Goal: Task Accomplishment & Management: Manage account settings

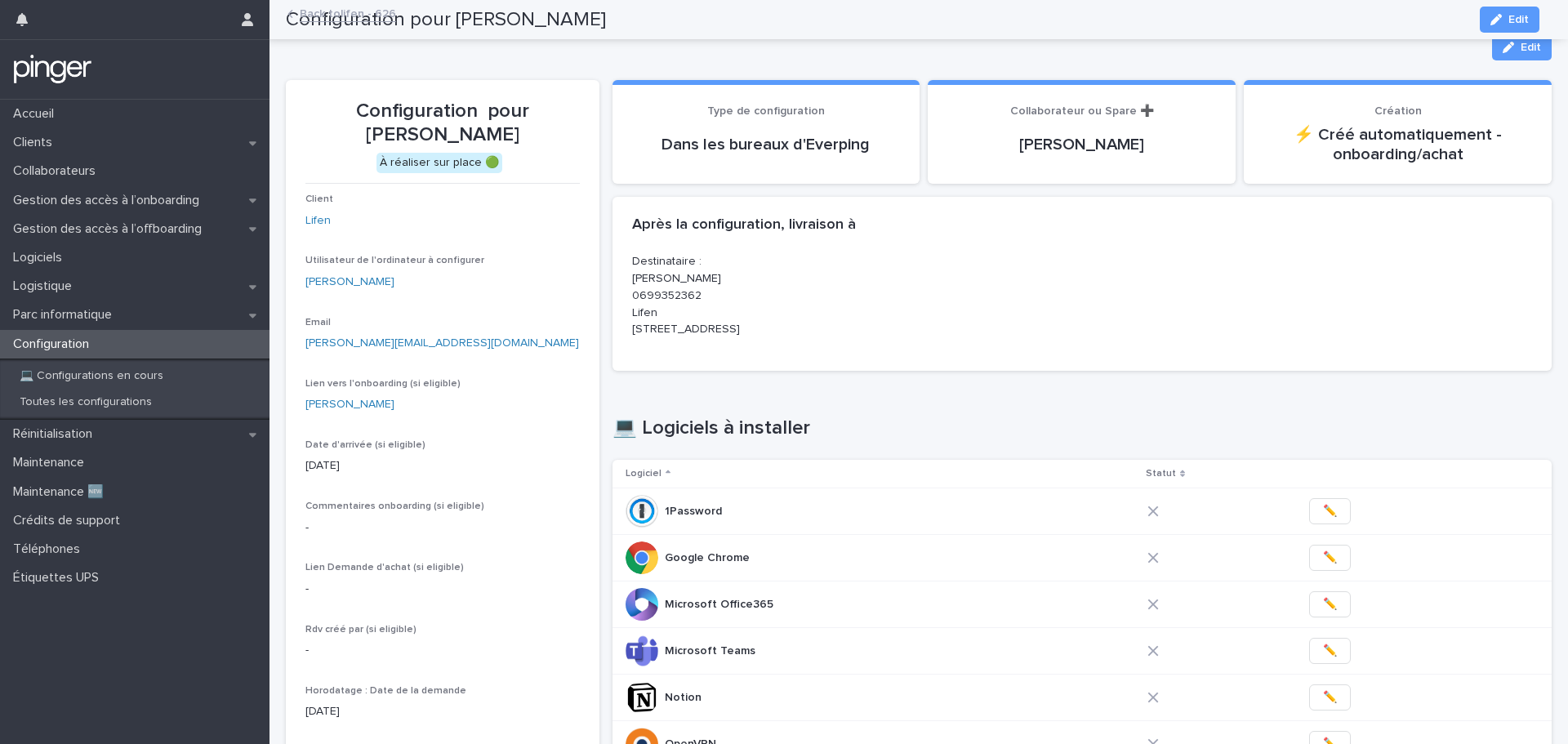
scroll to position [636, 0]
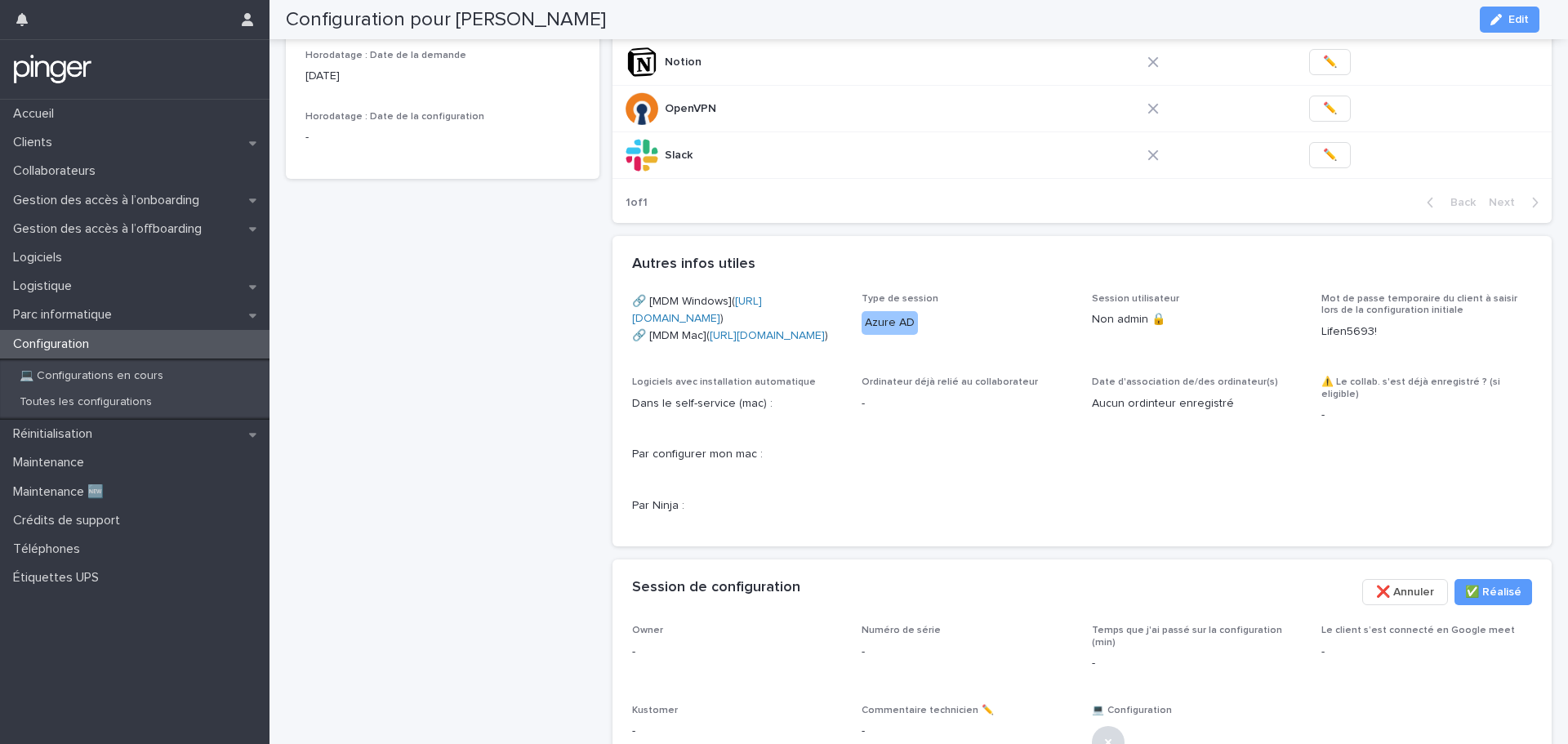
drag, startPoint x: 516, startPoint y: 302, endPoint x: 500, endPoint y: 298, distance: 16.5
click at [500, 298] on div "Configuration pour Fanny Thomas À réaliser sur place 🟢 Client Lifen Utilisateur…" at bounding box center [442, 124] width 313 height 1360
click at [1137, 357] on span "Session utilisateur Non admin 🔒" at bounding box center [1196, 325] width 210 height 64
click at [1176, 357] on span "Session utilisateur Non admin 🔒" at bounding box center [1196, 325] width 210 height 64
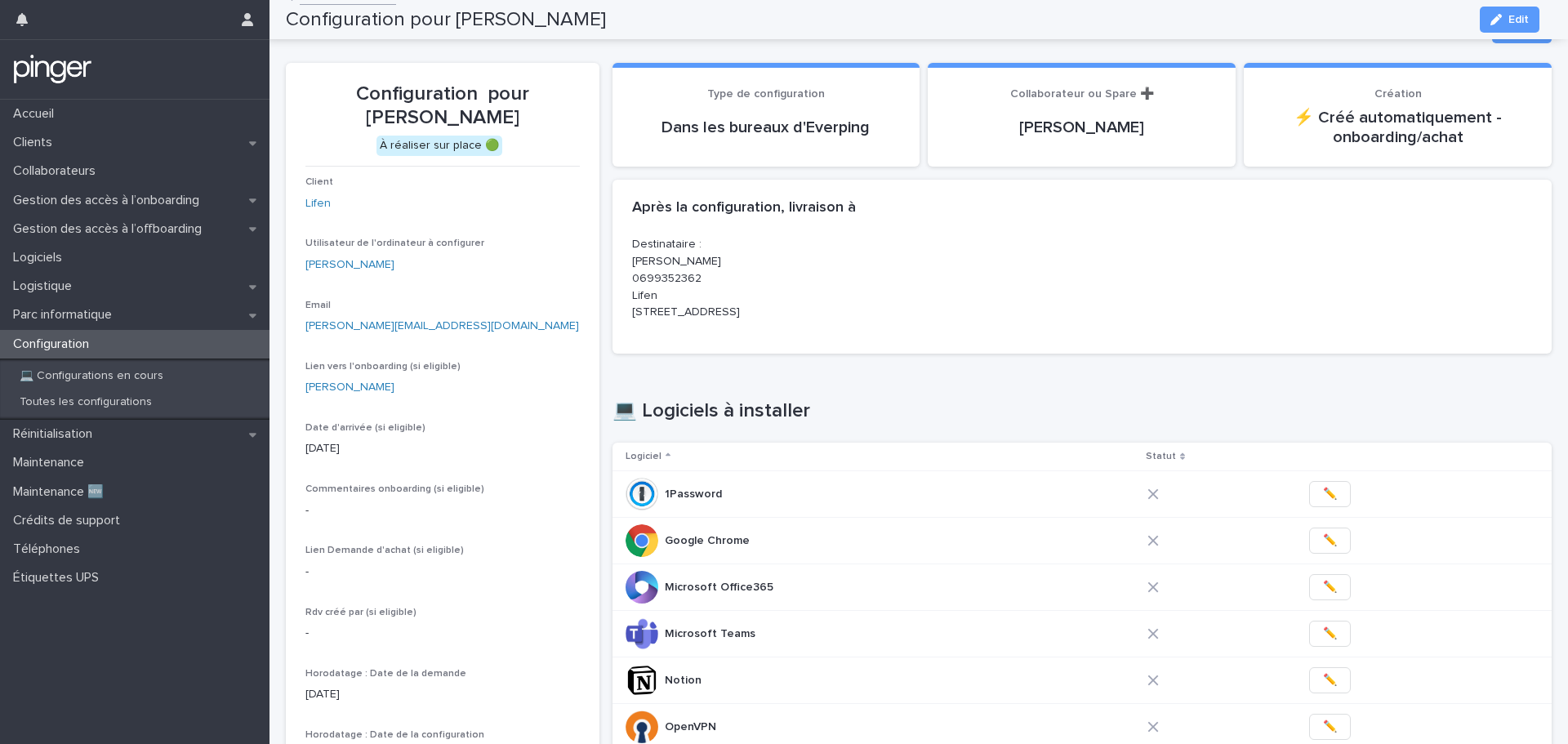
scroll to position [0, 0]
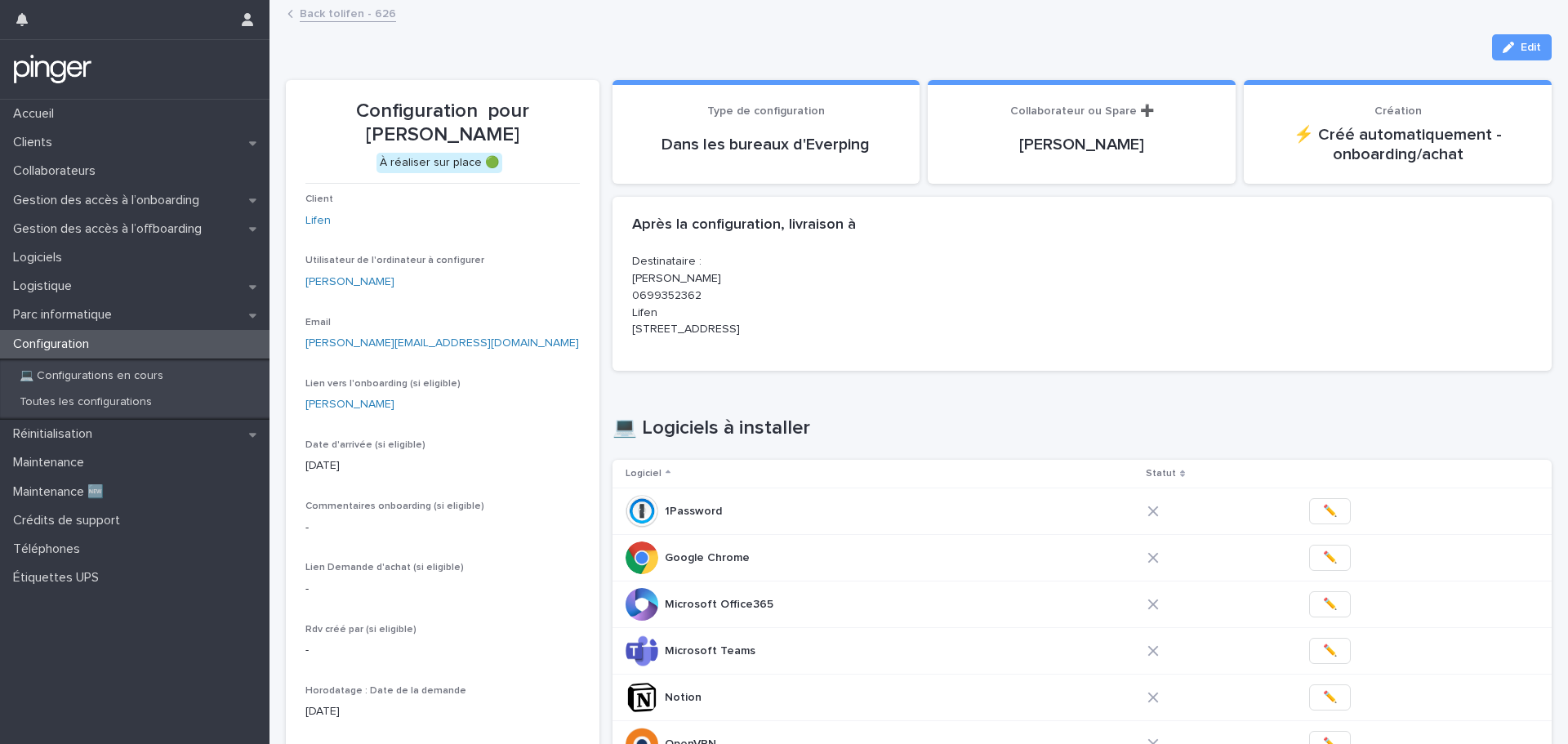
drag, startPoint x: 1007, startPoint y: 406, endPoint x: 961, endPoint y: 403, distance: 46.1
click at [961, 403] on div "Loading... Saving… 💻 Logiciels à installer Logiciel Statut 1Password 1Password …" at bounding box center [1082, 627] width 940 height 487
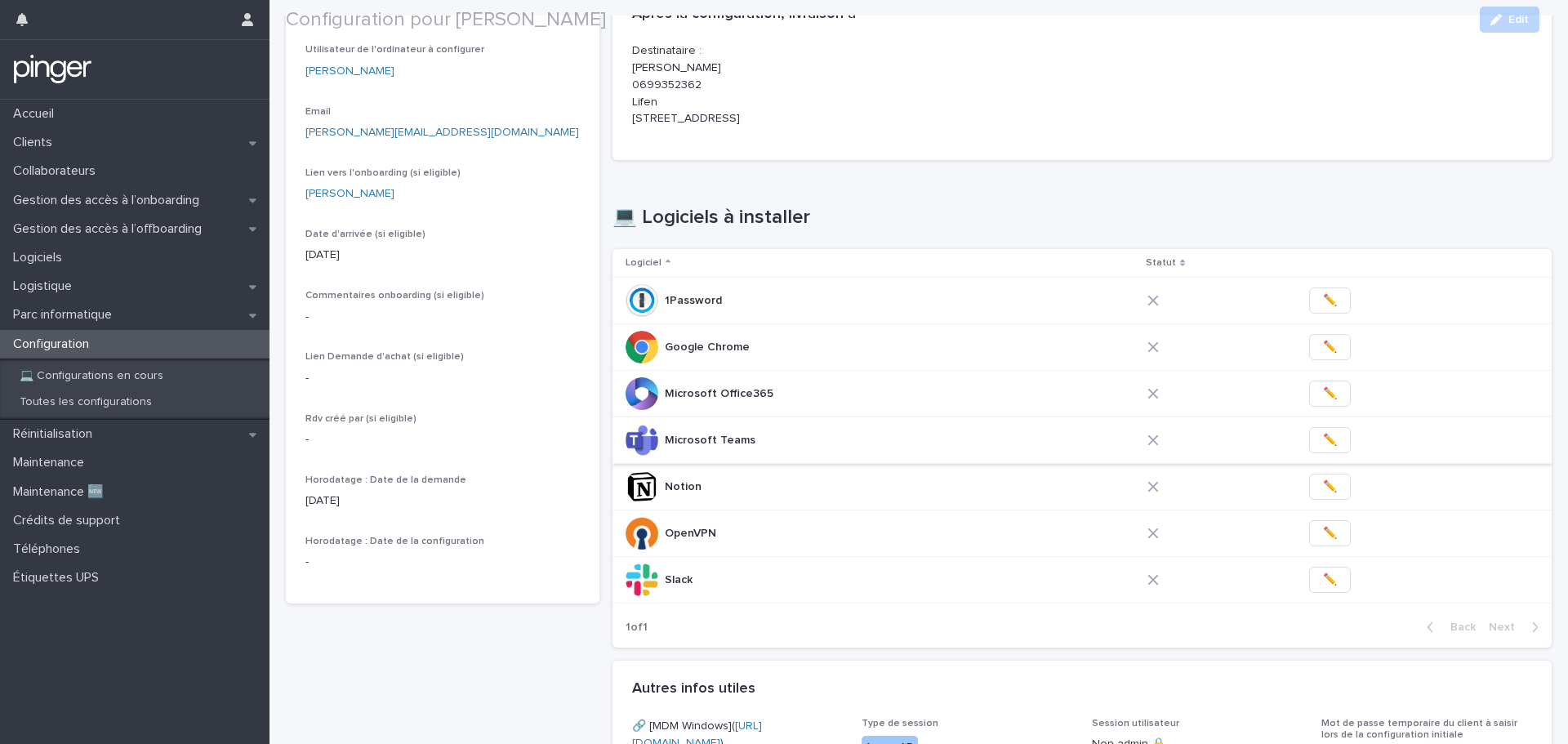
scroll to position [245, 0]
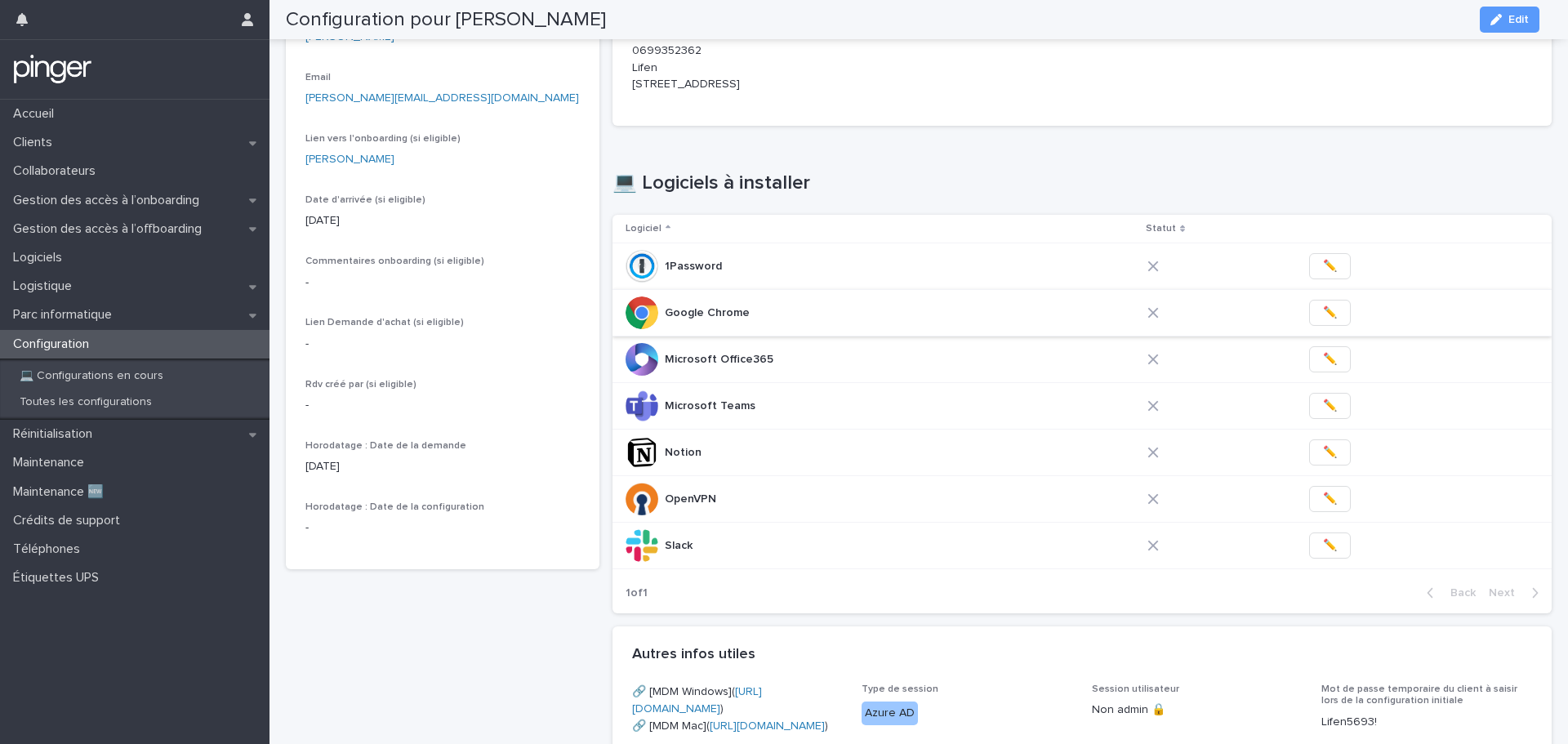
click at [1323, 308] on span "✏️" at bounding box center [1330, 313] width 14 height 16
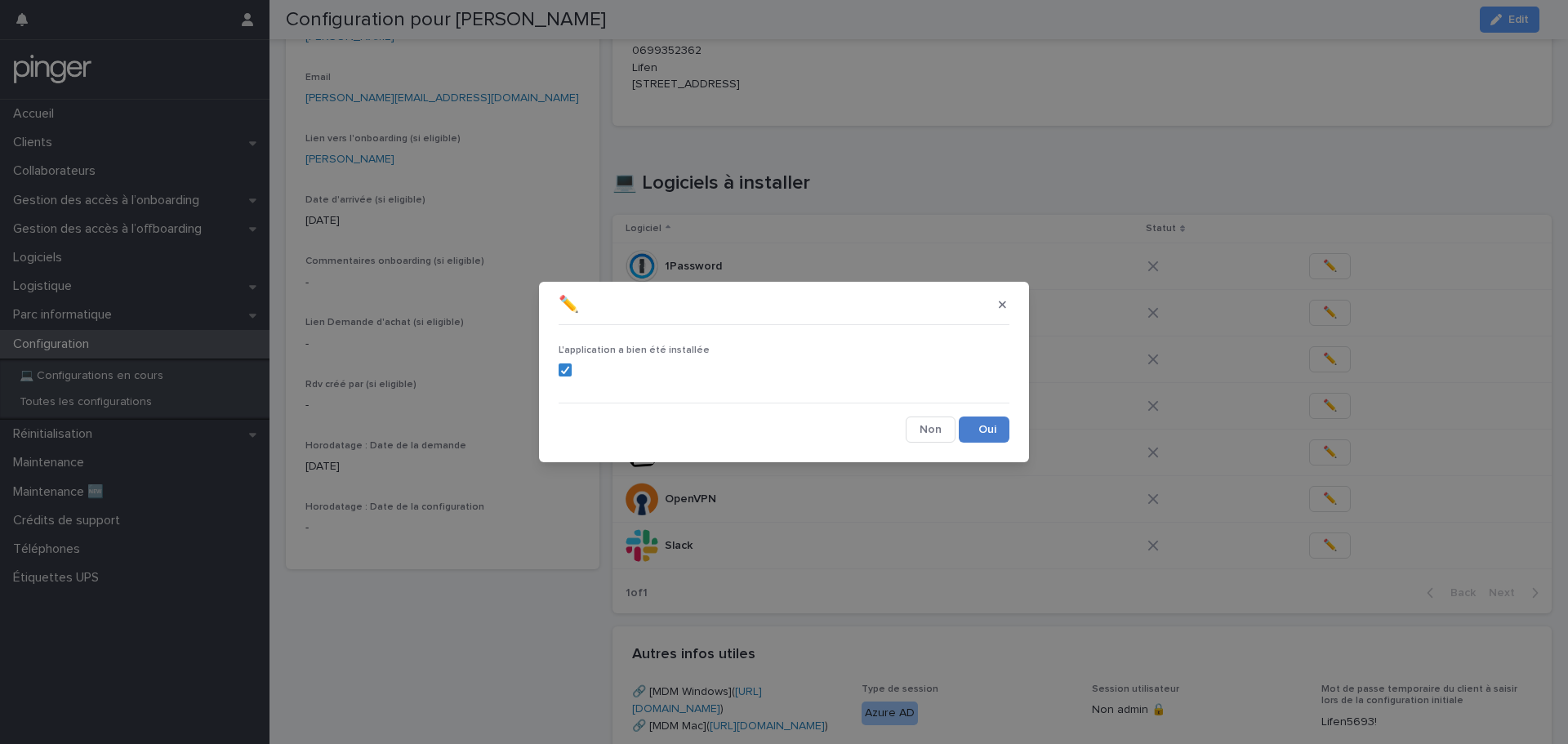
click at [977, 418] on button "Save" at bounding box center [983, 429] width 51 height 26
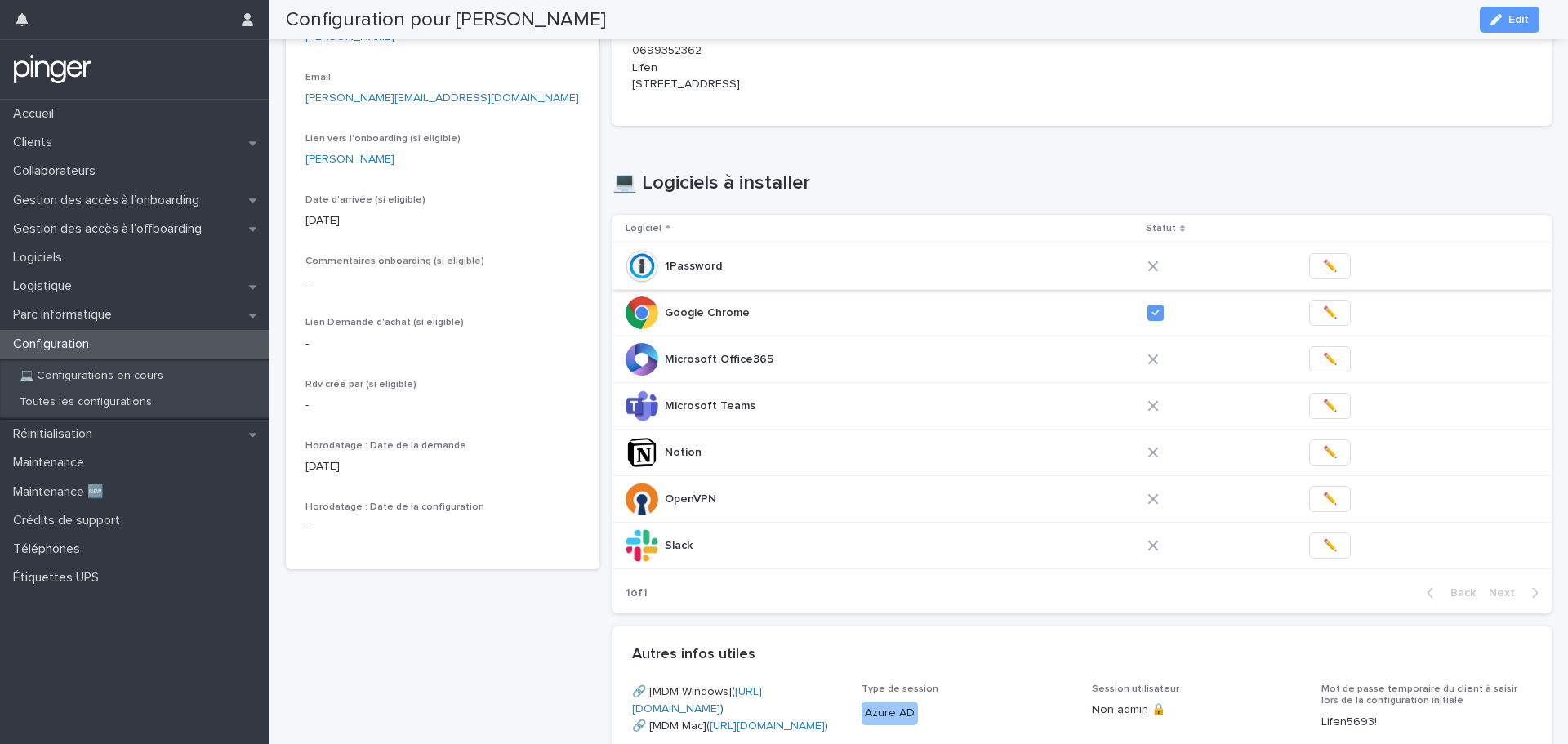
click at [1323, 265] on span "✏️" at bounding box center [1330, 266] width 14 height 16
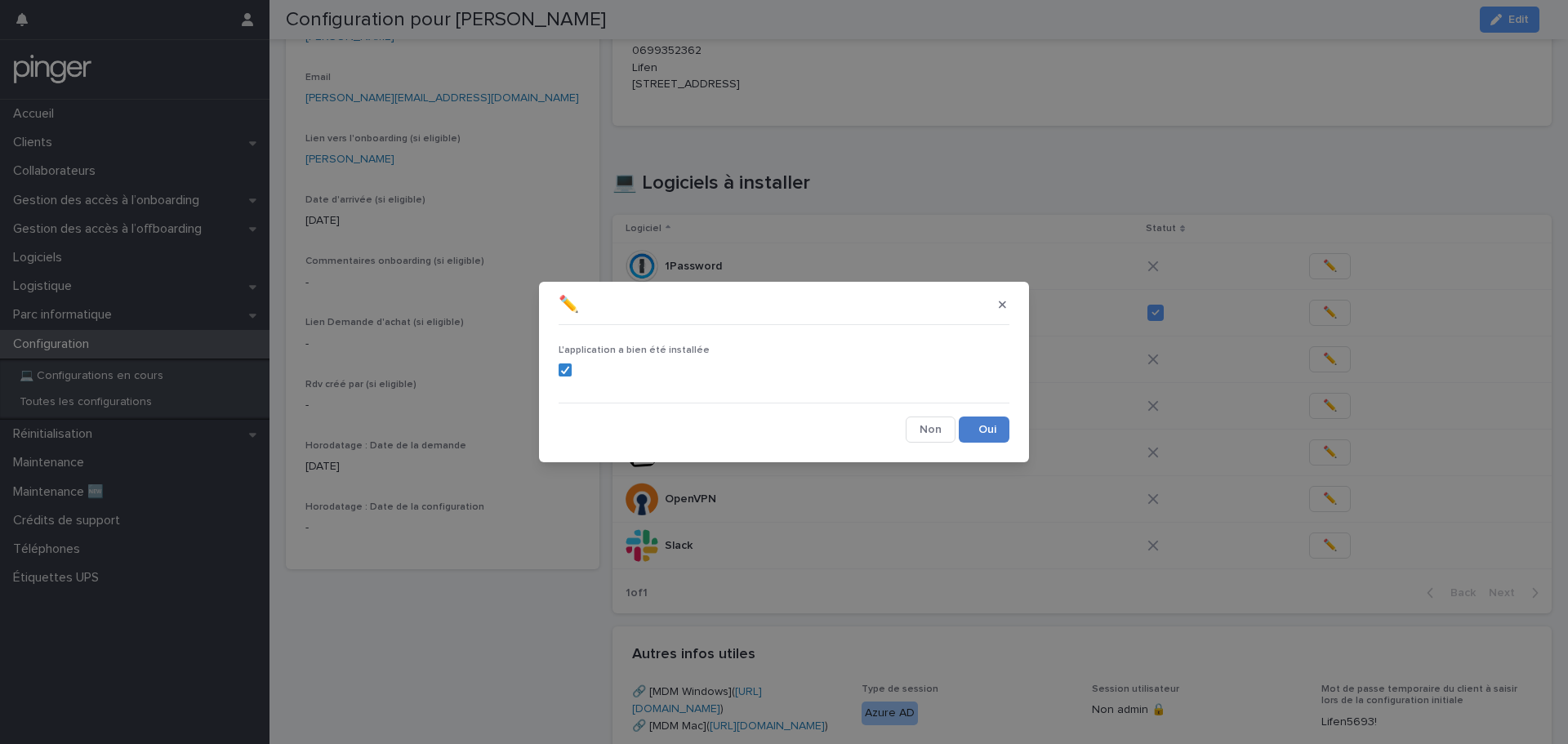
click at [978, 419] on button "Save" at bounding box center [983, 429] width 51 height 26
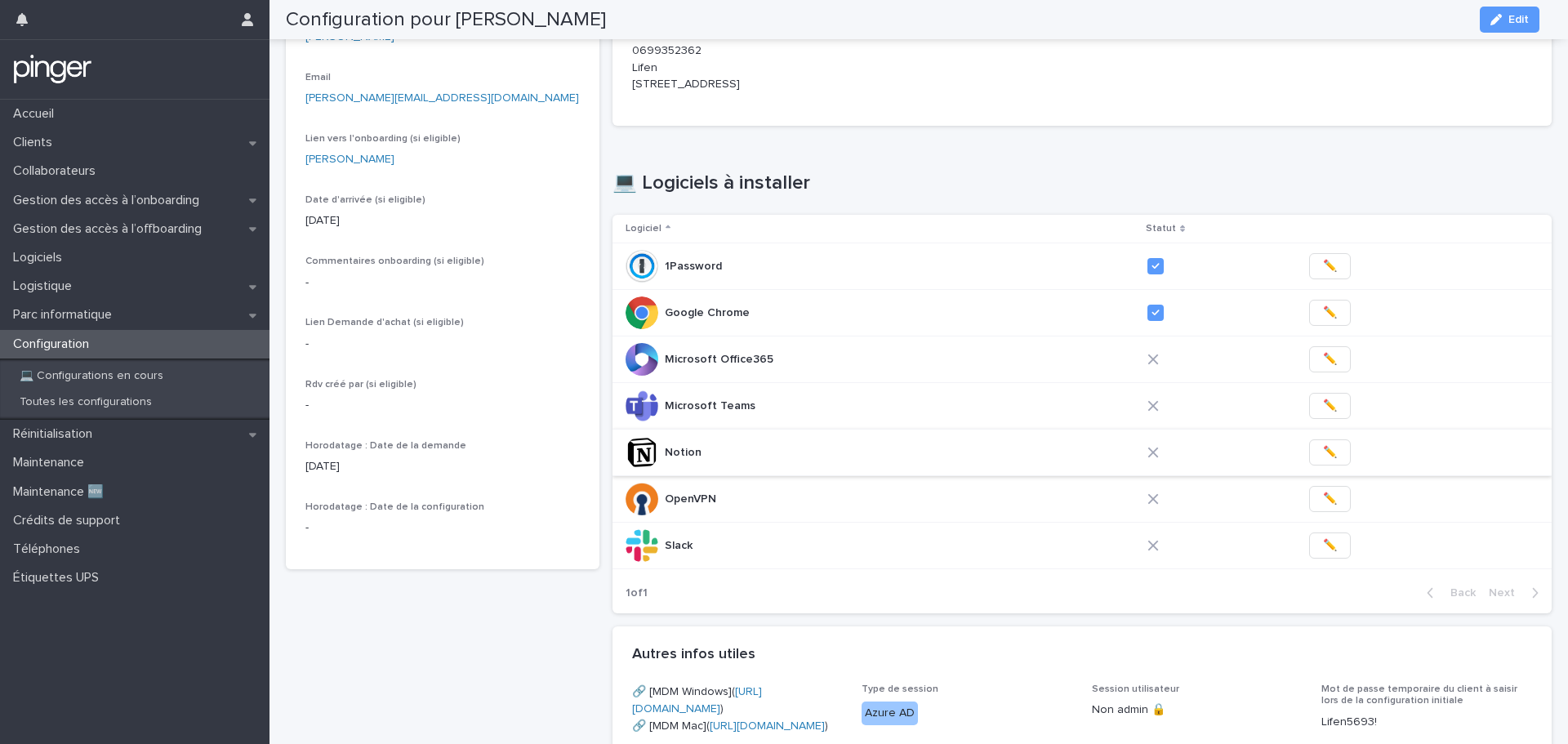
click at [1323, 460] on span "✏️" at bounding box center [1330, 453] width 14 height 16
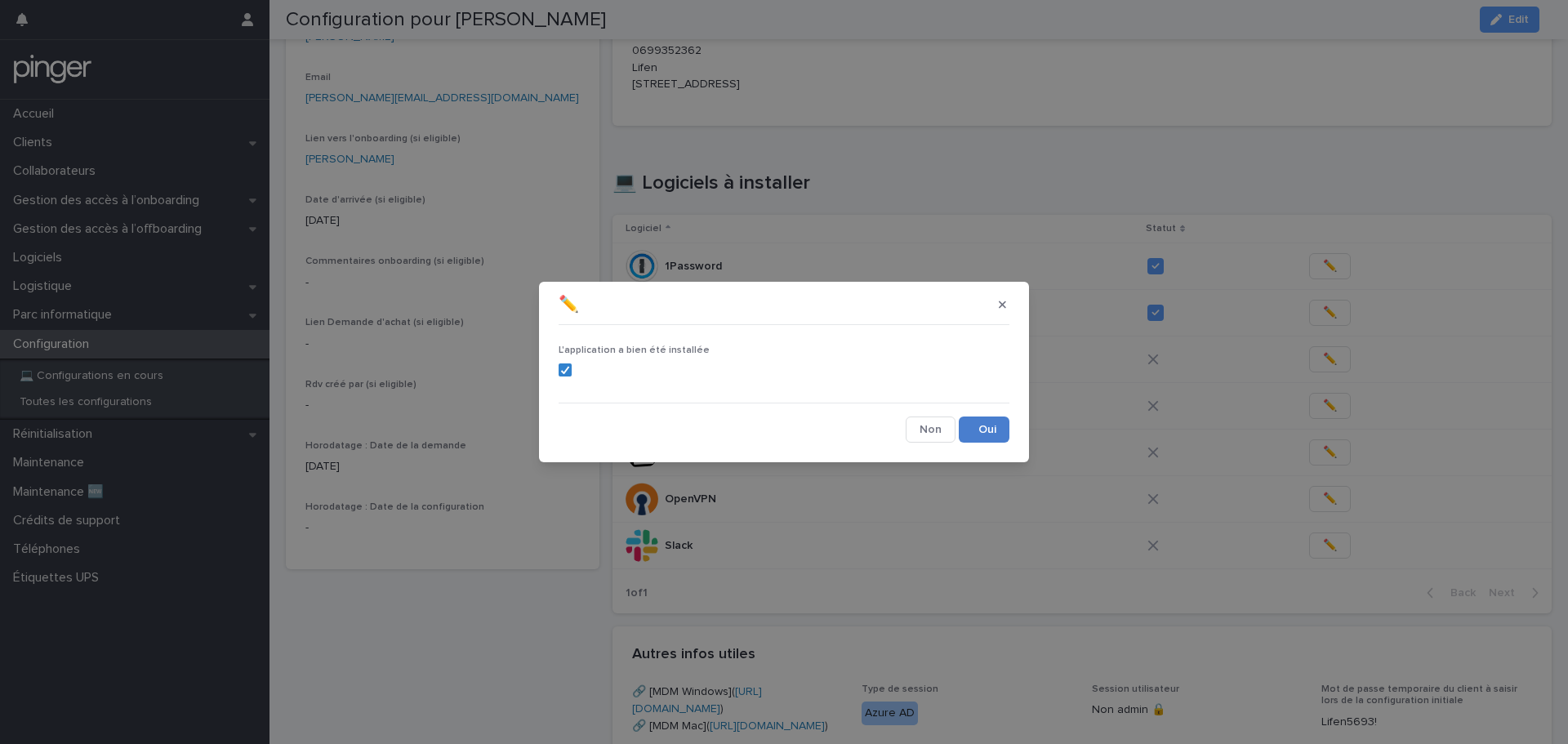
click at [977, 423] on button "Save" at bounding box center [983, 429] width 51 height 26
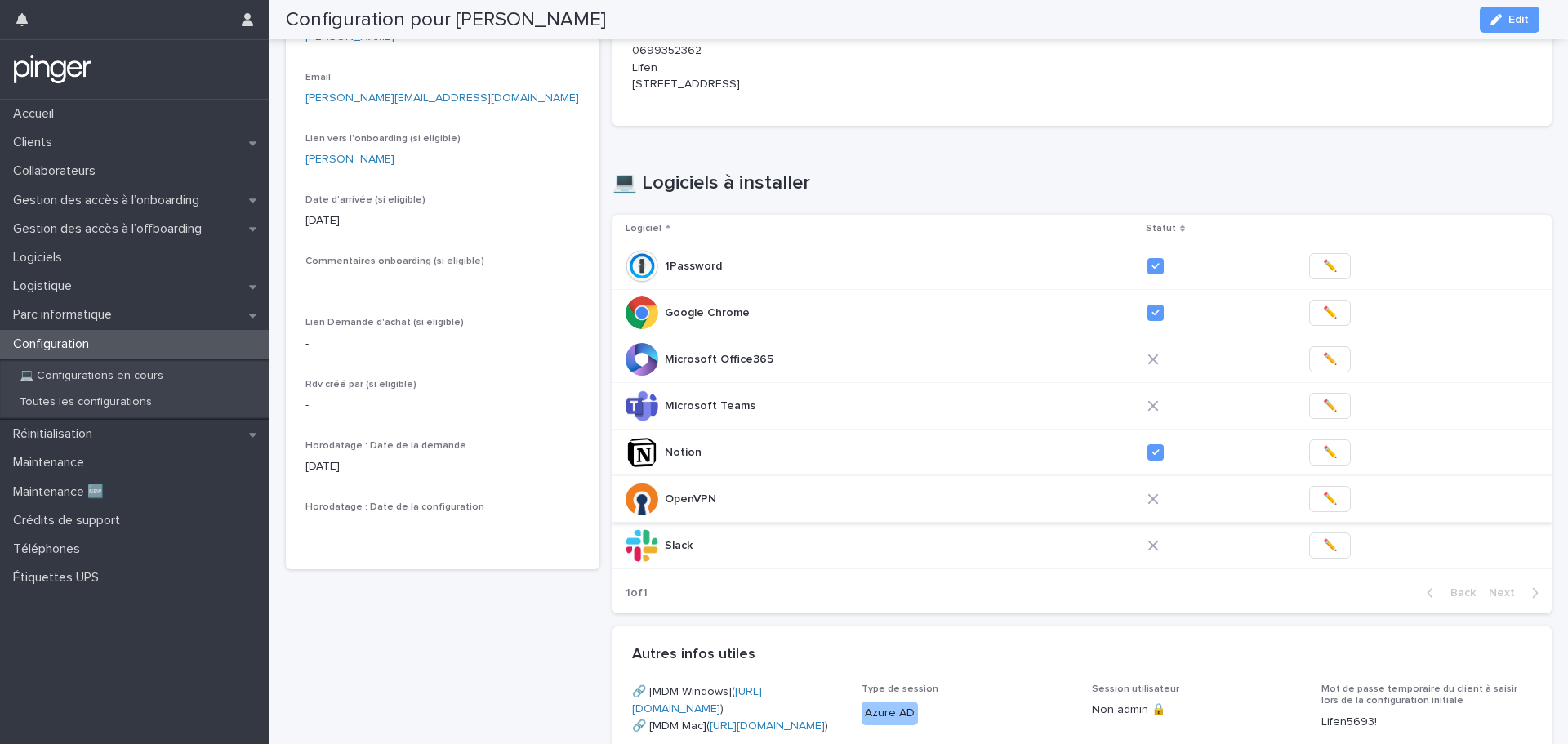
click at [1323, 496] on span "✏️" at bounding box center [1330, 499] width 14 height 16
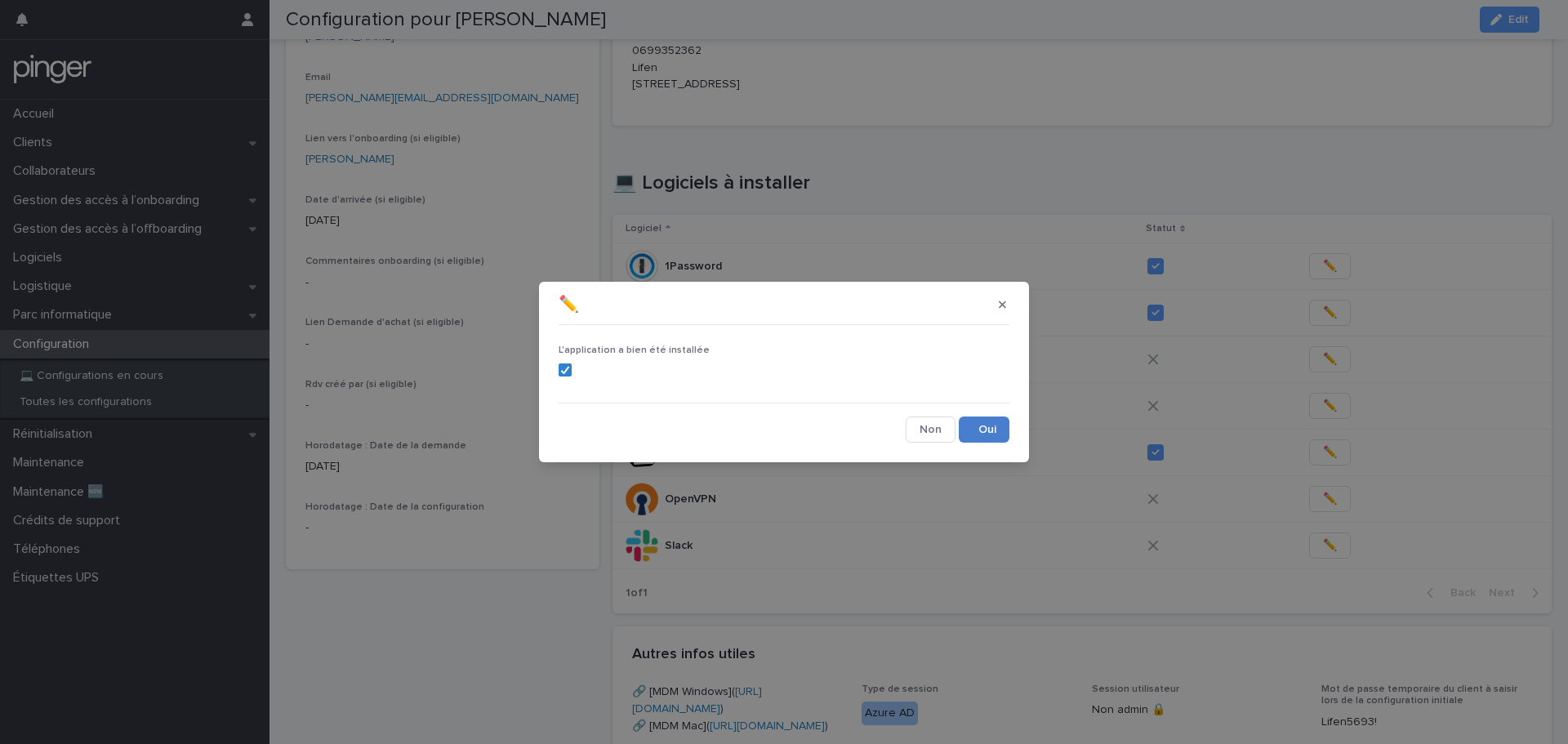
click at [991, 431] on button "Save" at bounding box center [983, 429] width 51 height 26
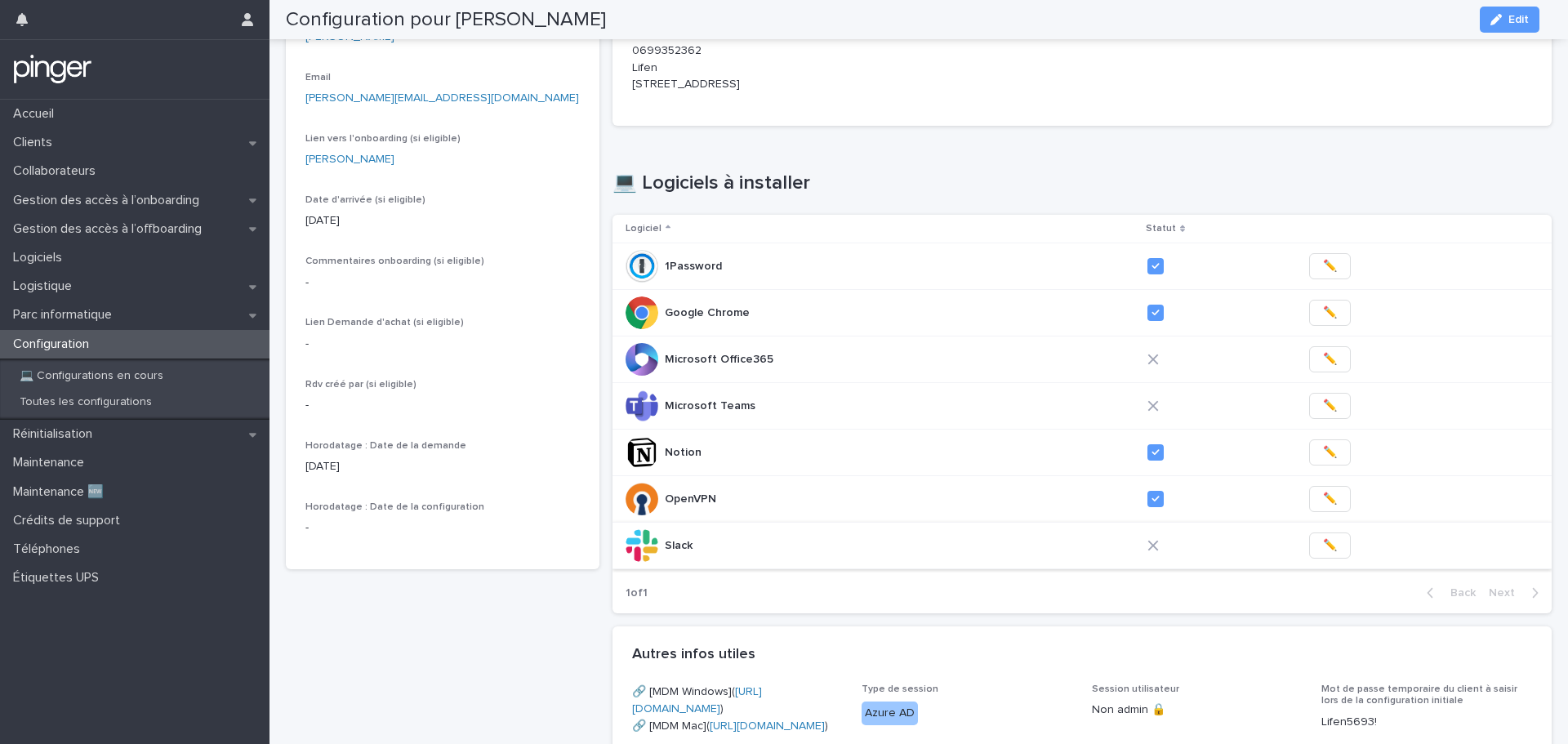
click at [1323, 544] on span "✏️" at bounding box center [1330, 545] width 14 height 16
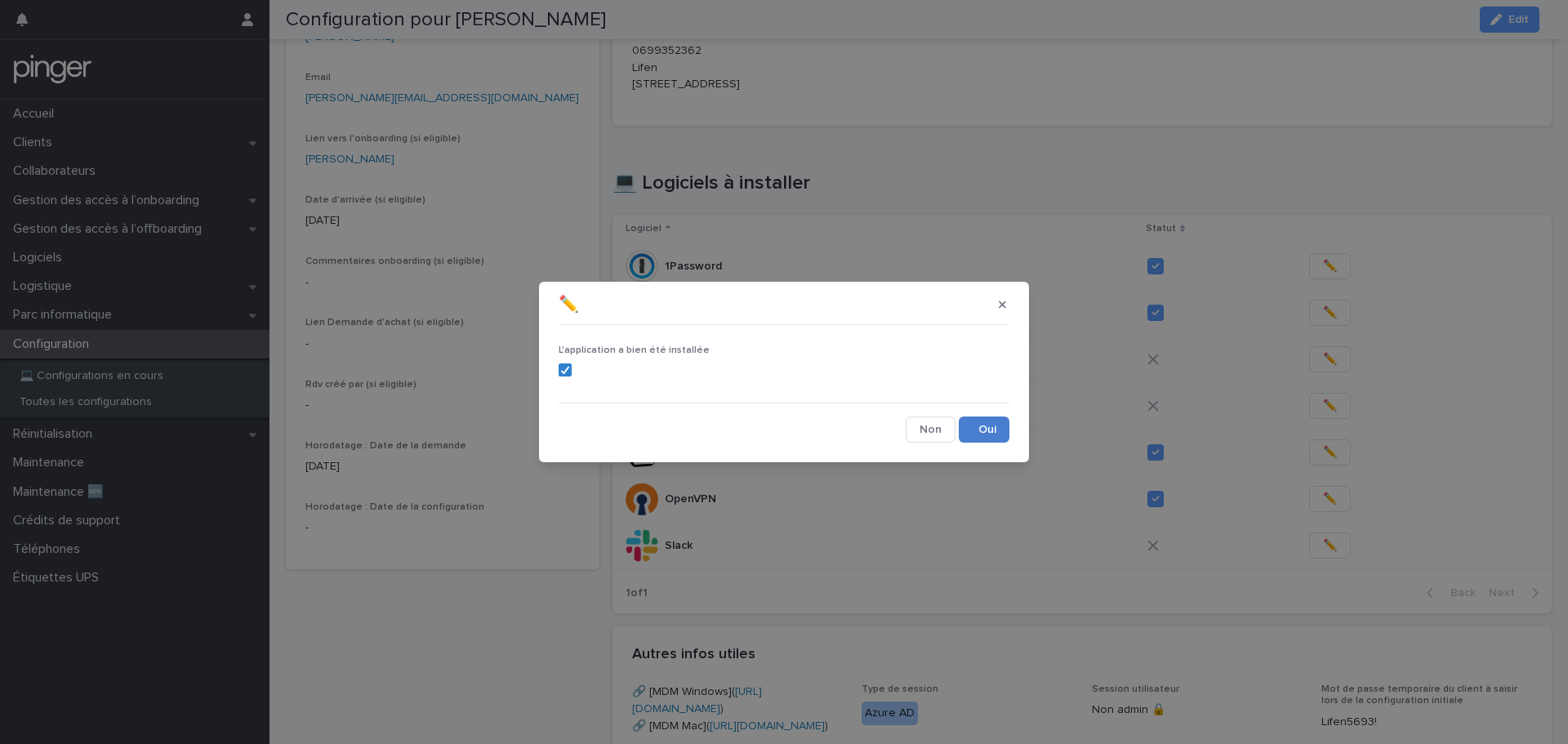
click at [974, 428] on button "Save" at bounding box center [983, 429] width 51 height 26
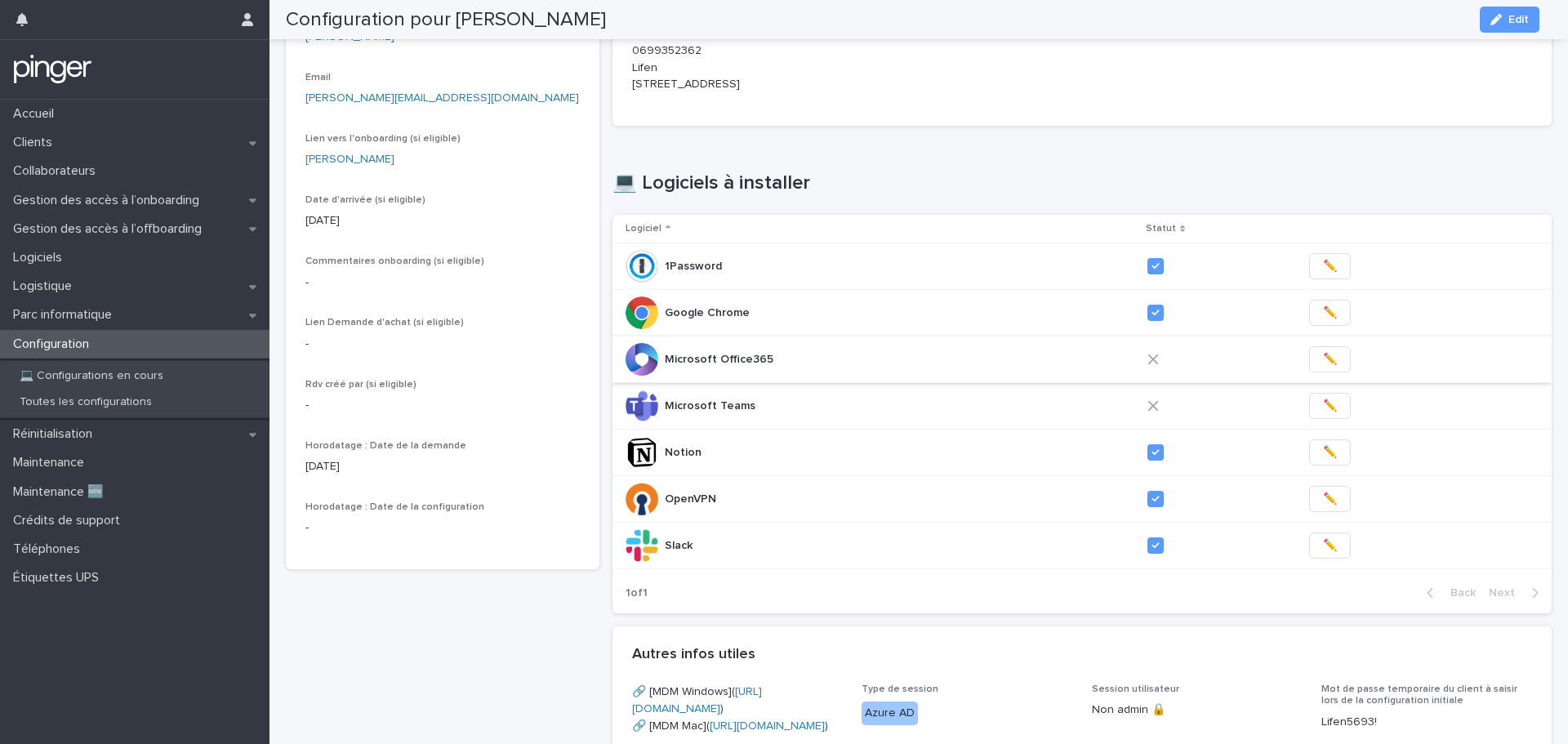
click at [1323, 363] on span "✏️" at bounding box center [1330, 360] width 14 height 16
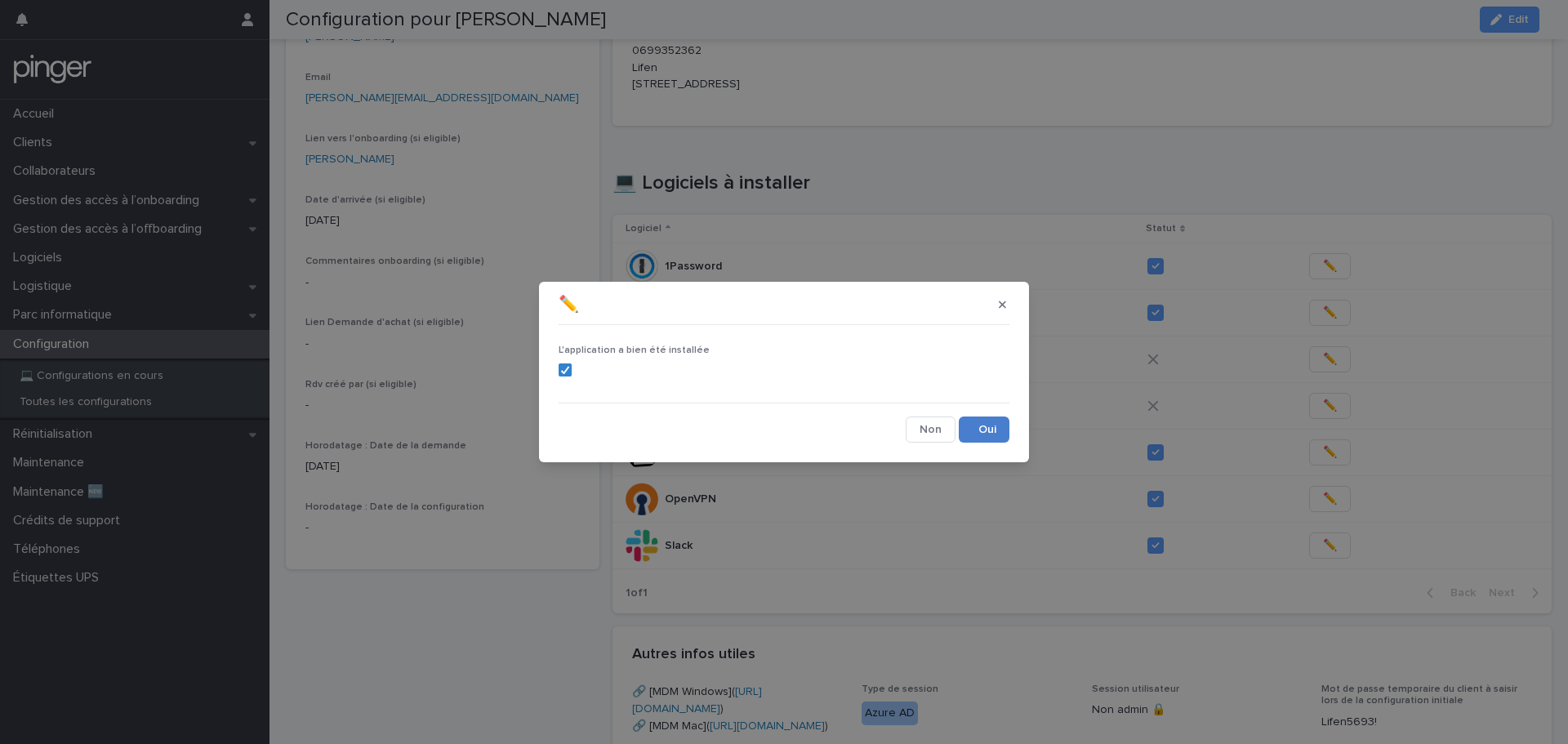
click at [981, 423] on button "Save" at bounding box center [983, 429] width 51 height 26
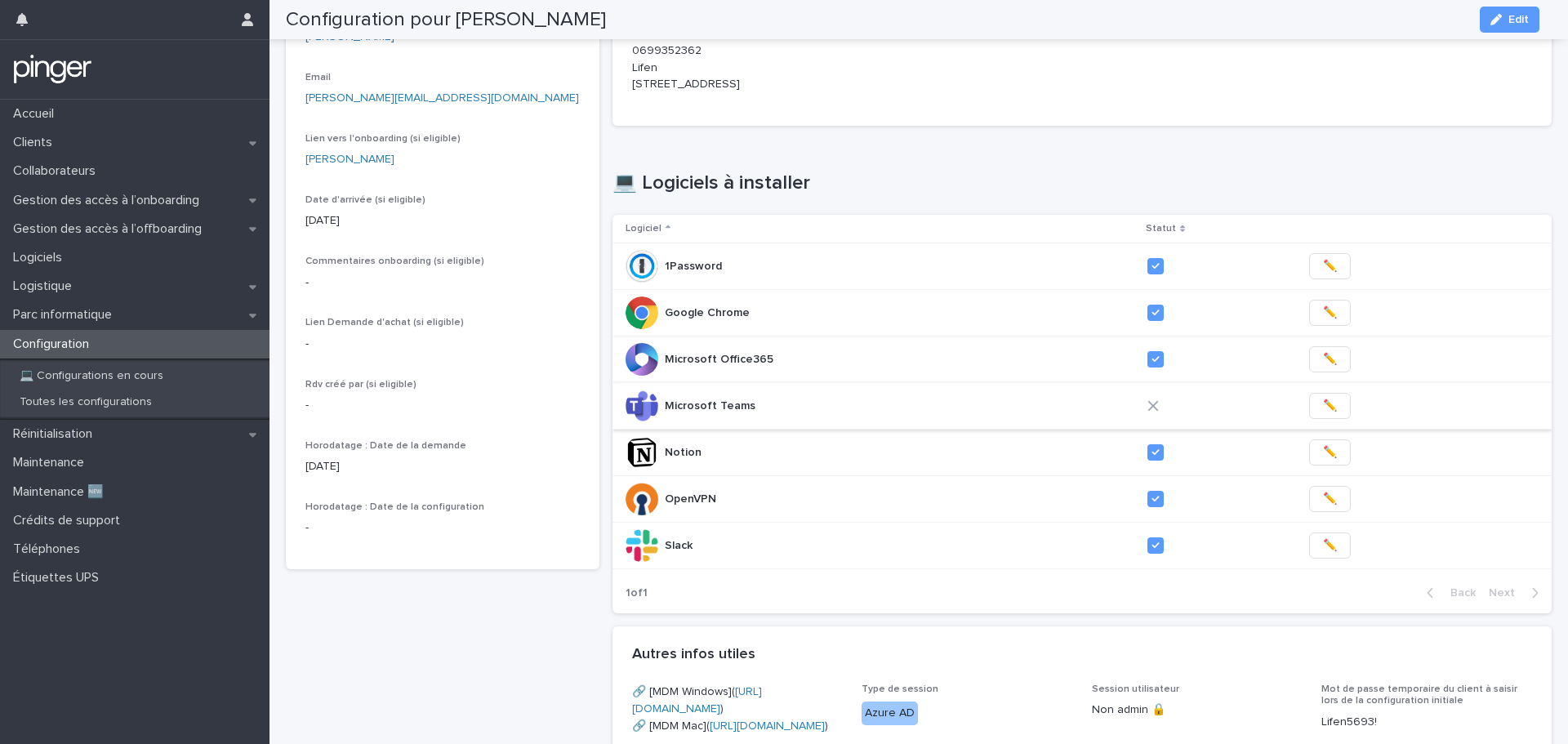
click at [1323, 403] on span "✏️" at bounding box center [1330, 406] width 14 height 16
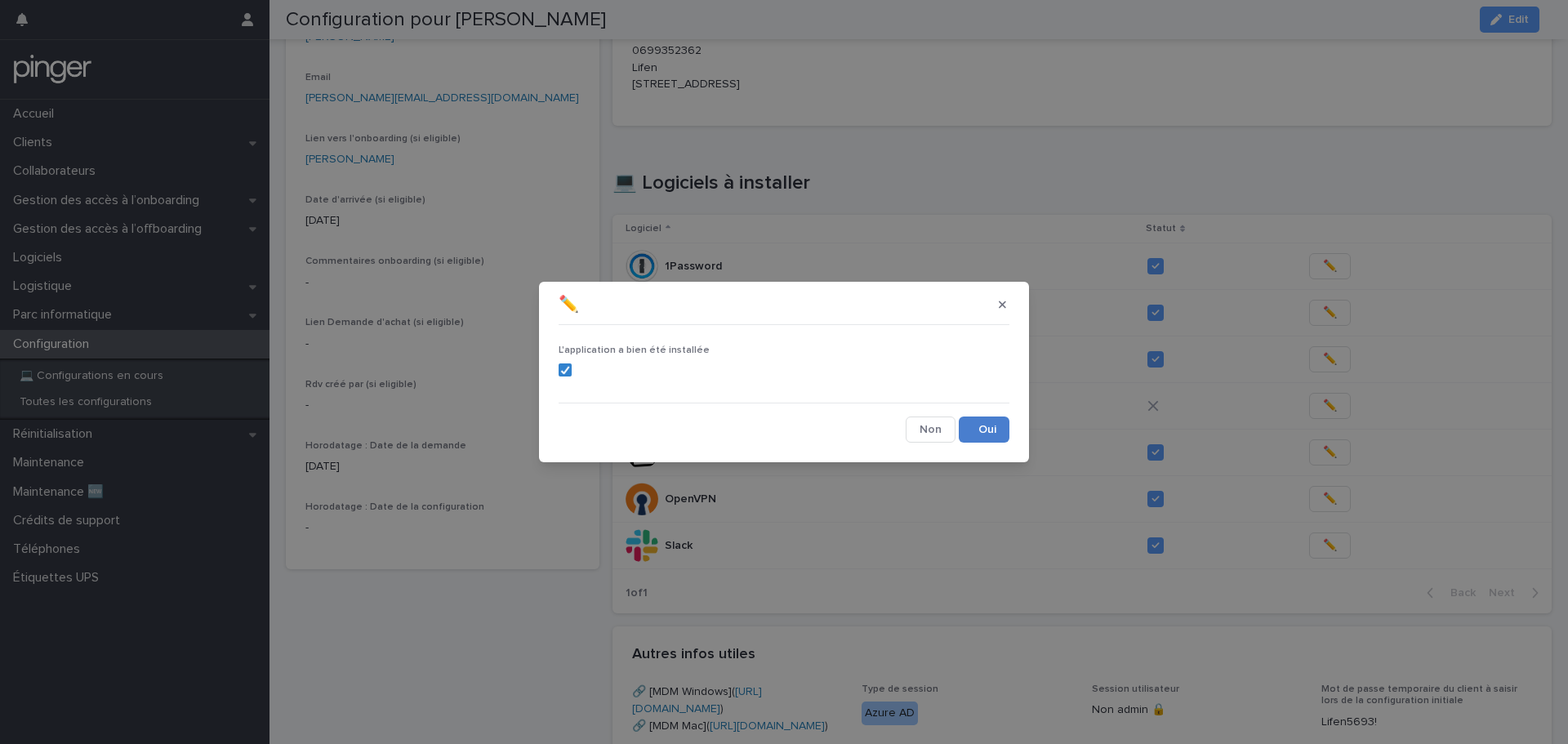
drag, startPoint x: 1007, startPoint y: 420, endPoint x: 987, endPoint y: 422, distance: 20.1
click at [996, 415] on div "L'application a bien été installée Cancel Save" at bounding box center [784, 387] width 451 height 110
click at [986, 427] on button "Save" at bounding box center [983, 429] width 51 height 26
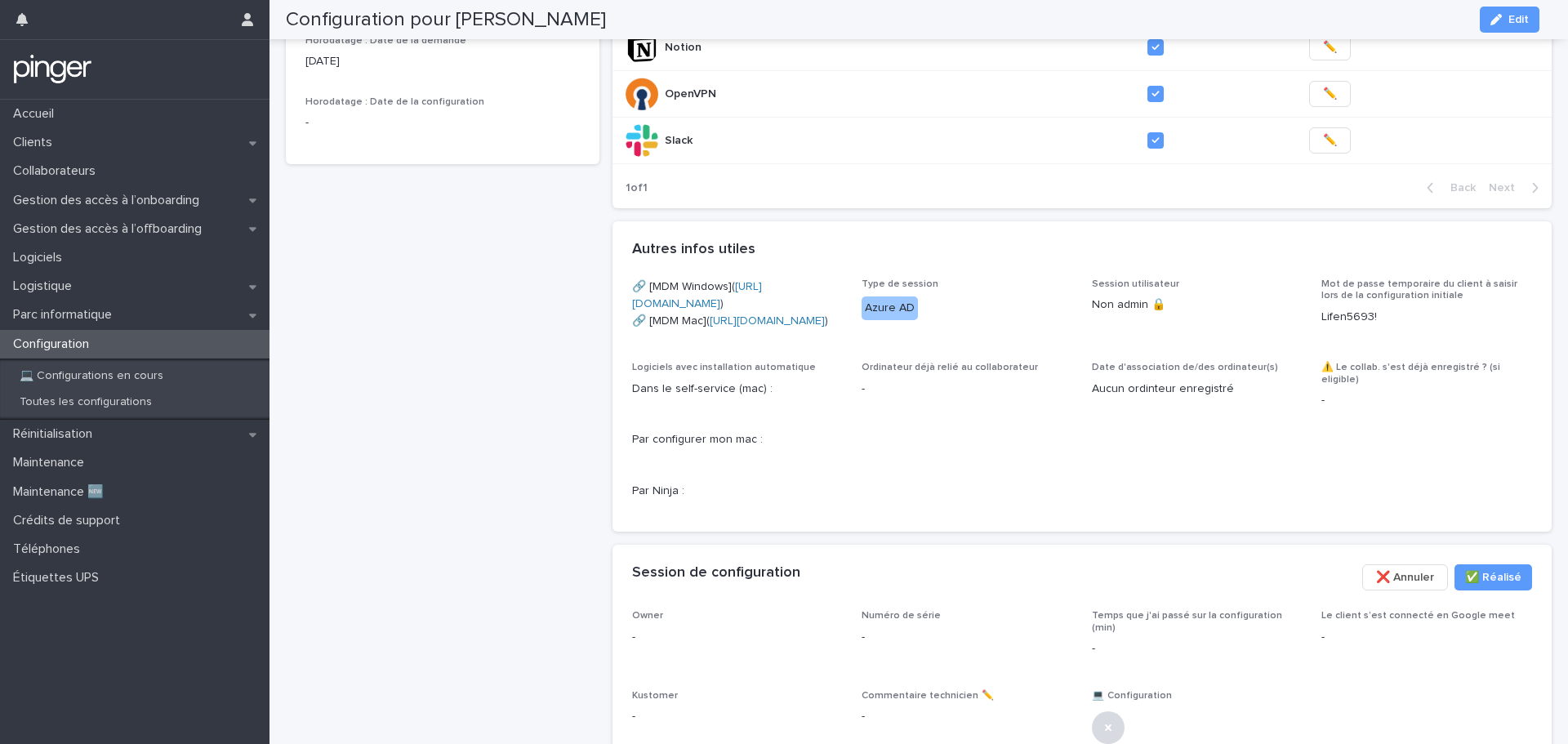
scroll to position [653, 0]
drag, startPoint x: 1117, startPoint y: 351, endPoint x: 1083, endPoint y: 350, distance: 34.0
click at [1091, 339] on span "Session utilisateur Non admin 🔒" at bounding box center [1196, 307] width 210 height 64
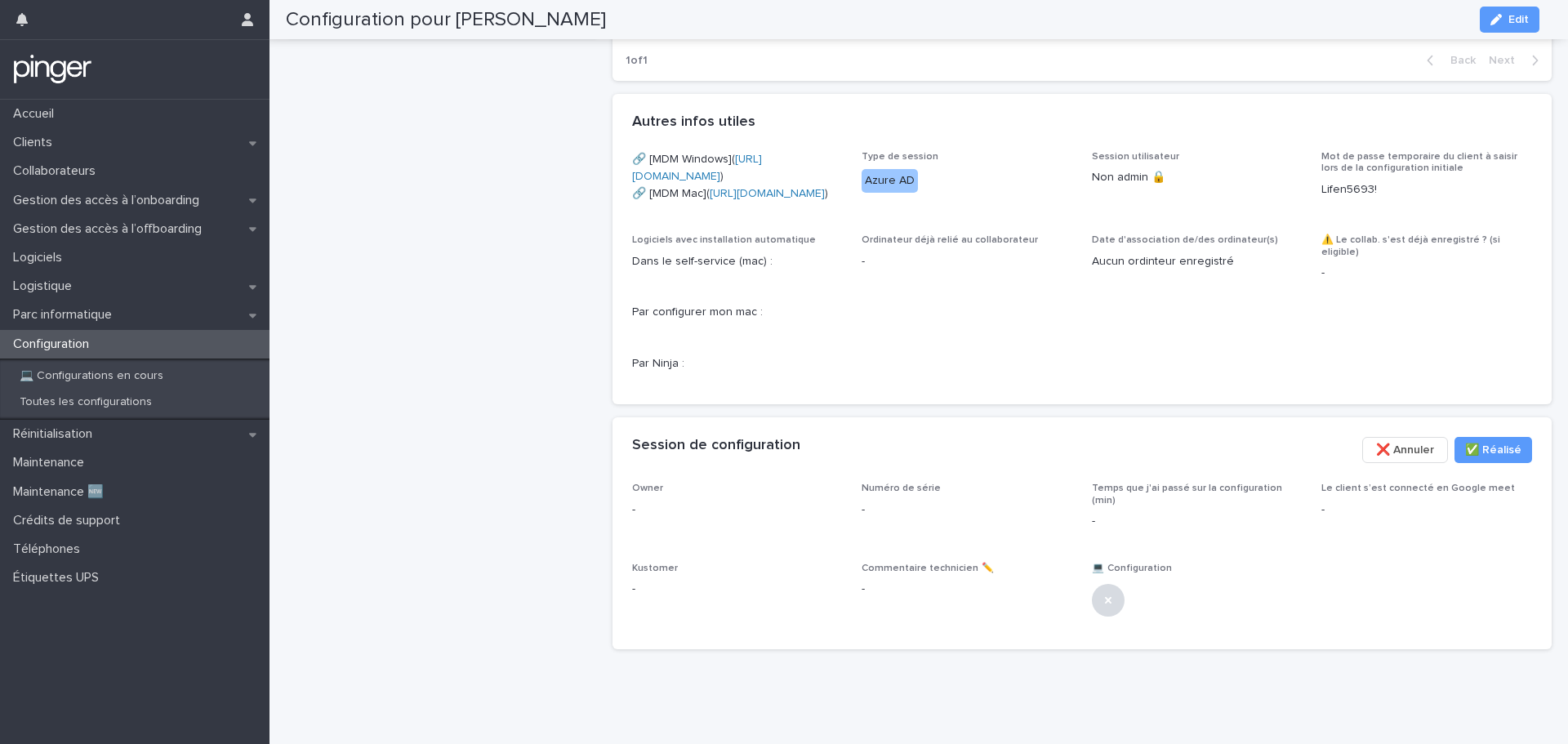
scroll to position [881, 0]
click at [1477, 454] on span "✅​ Réalisé" at bounding box center [1493, 450] width 56 height 16
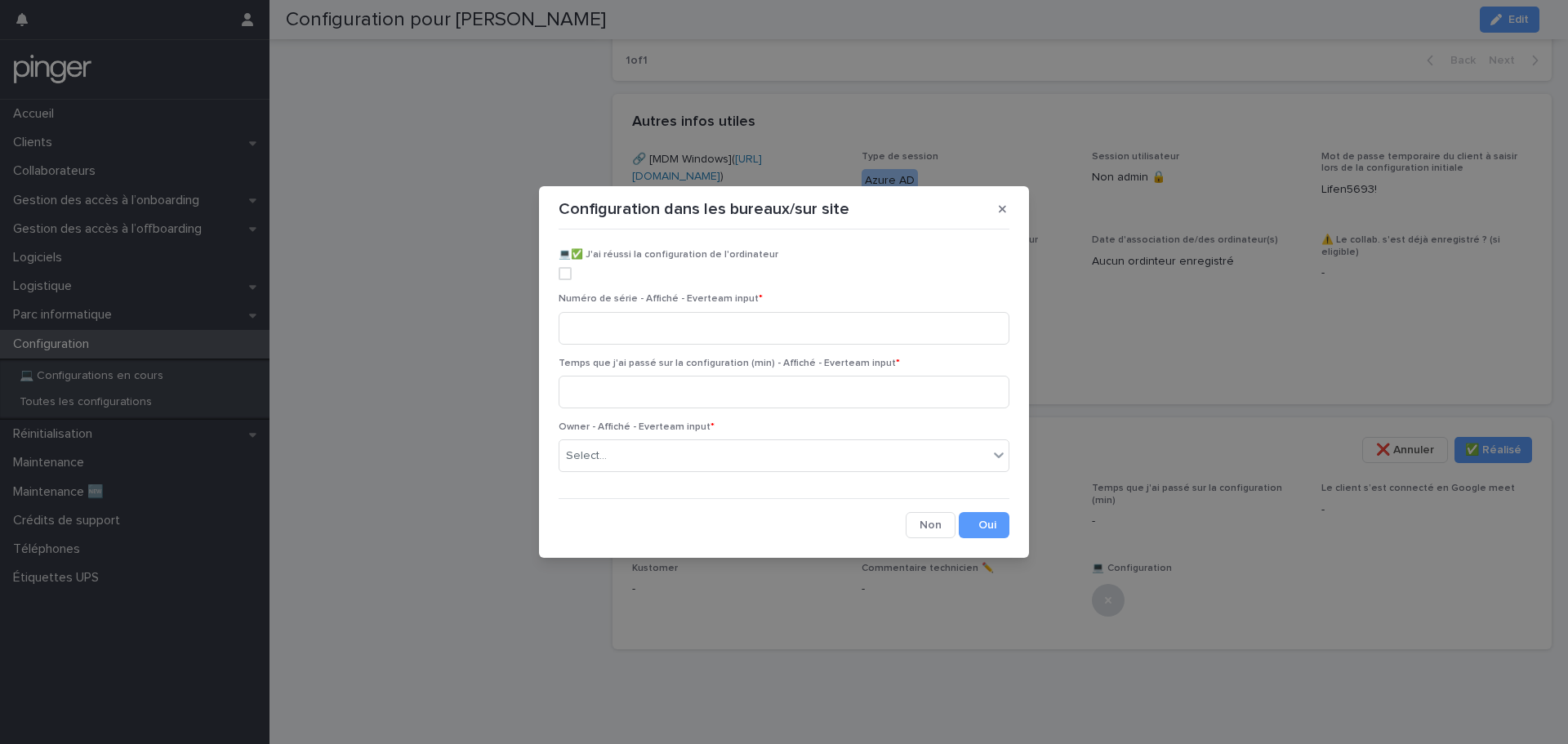
click at [567, 277] on span at bounding box center [564, 273] width 13 height 13
click at [600, 321] on input at bounding box center [784, 328] width 451 height 33
paste input "********"
type input "********"
click at [667, 397] on input at bounding box center [784, 392] width 451 height 33
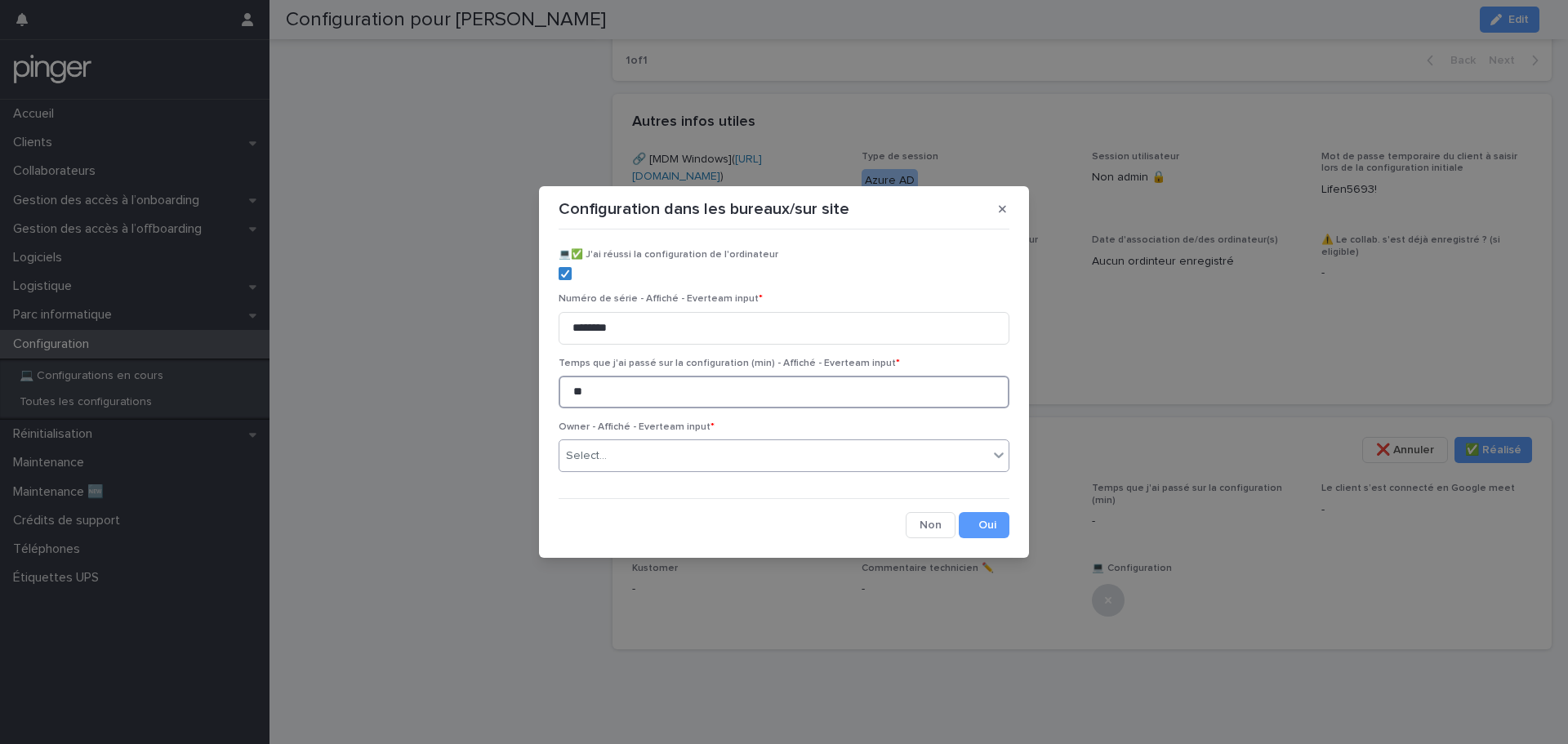
type input "**"
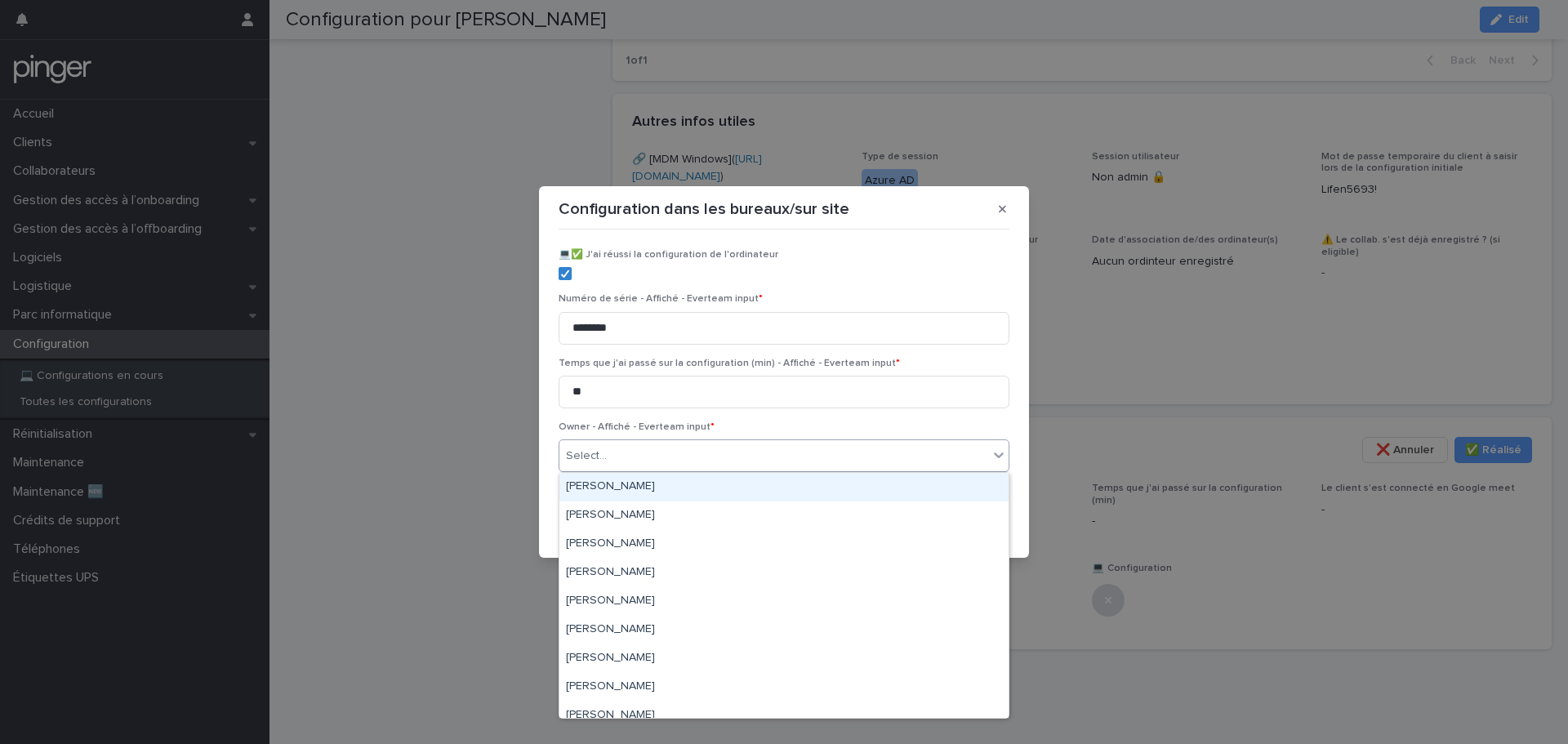
click at [693, 459] on div "Select..." at bounding box center [773, 456] width 429 height 27
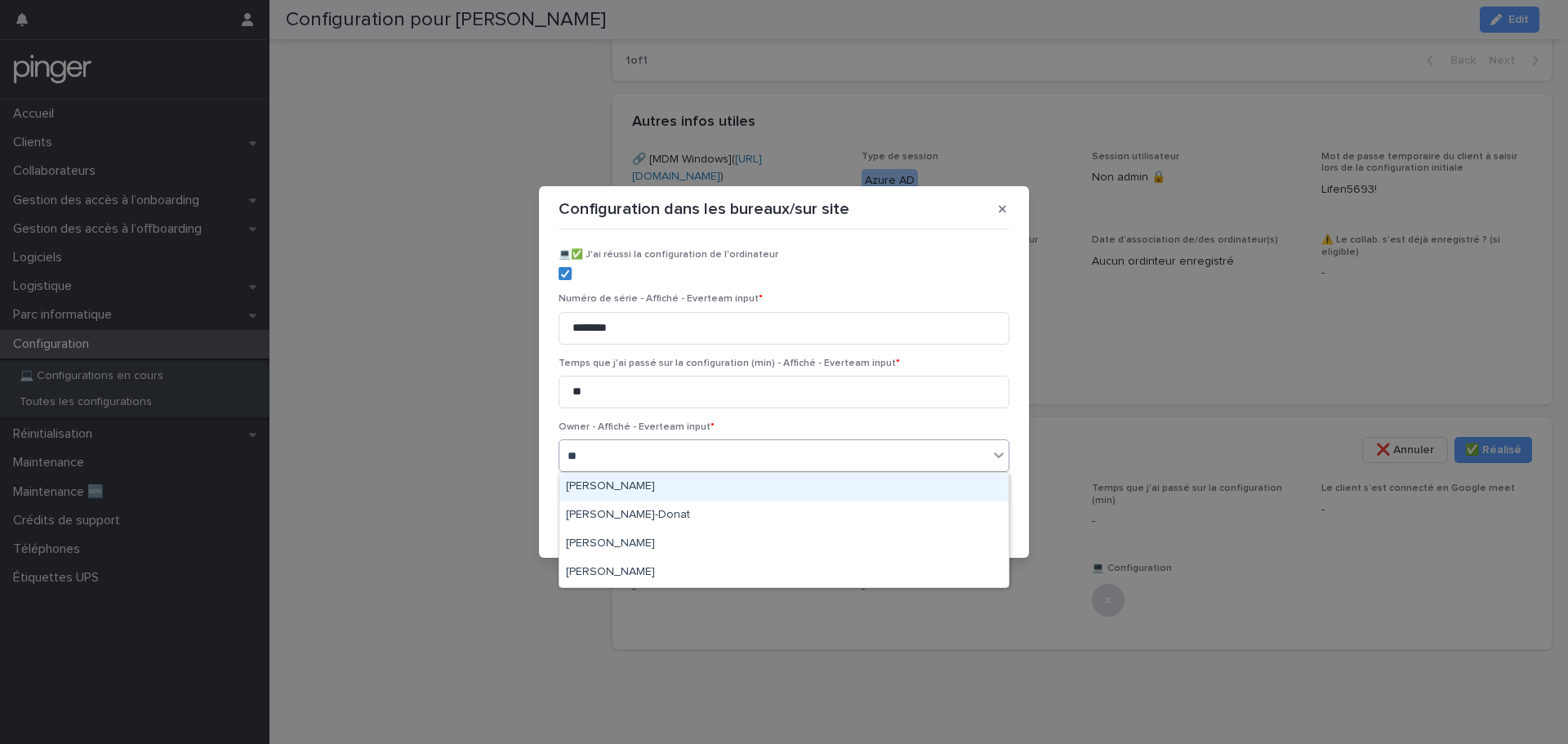
type input "***"
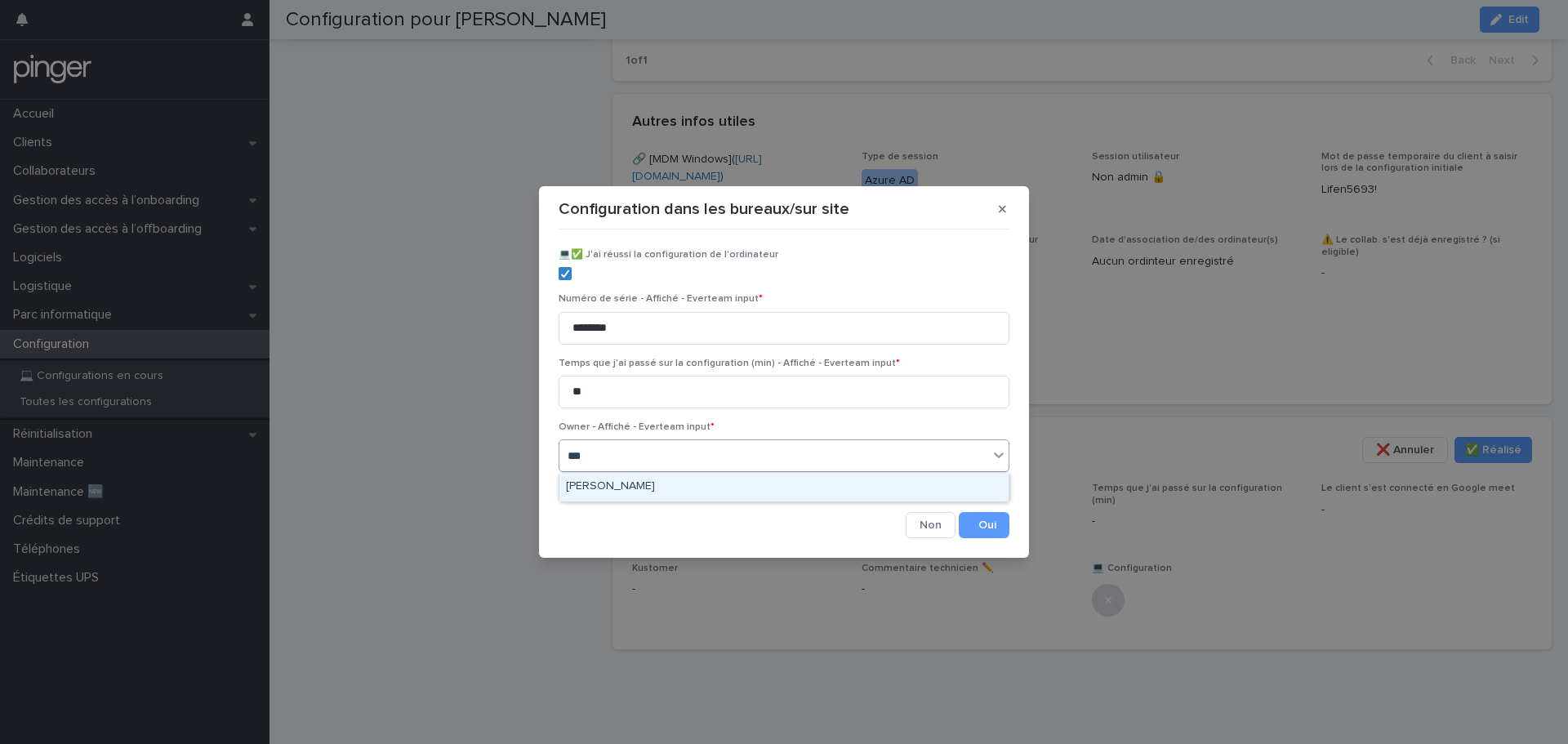
click at [700, 486] on div "Samuel Breau" at bounding box center [784, 487] width 449 height 28
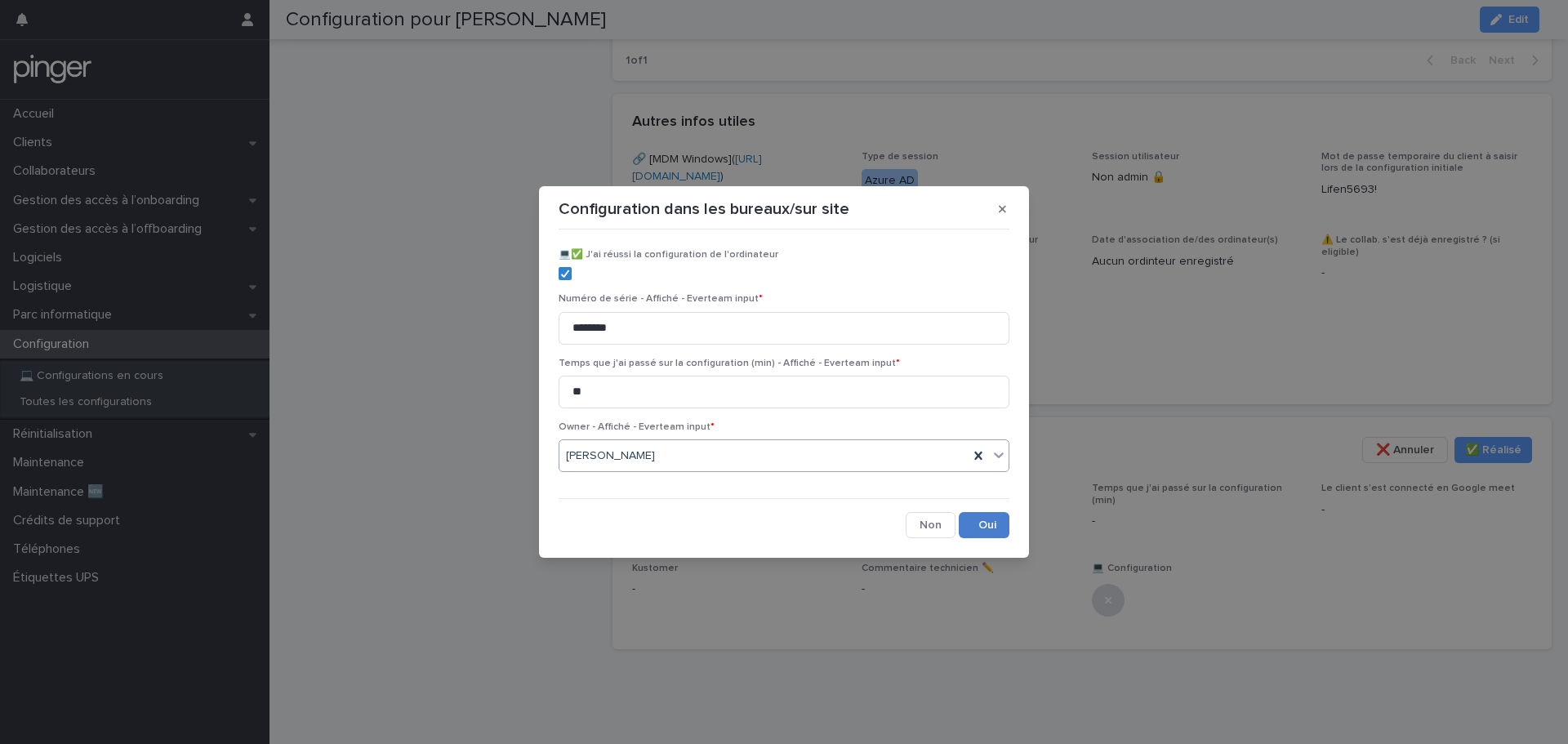
click at [989, 522] on button "Save" at bounding box center [983, 525] width 51 height 26
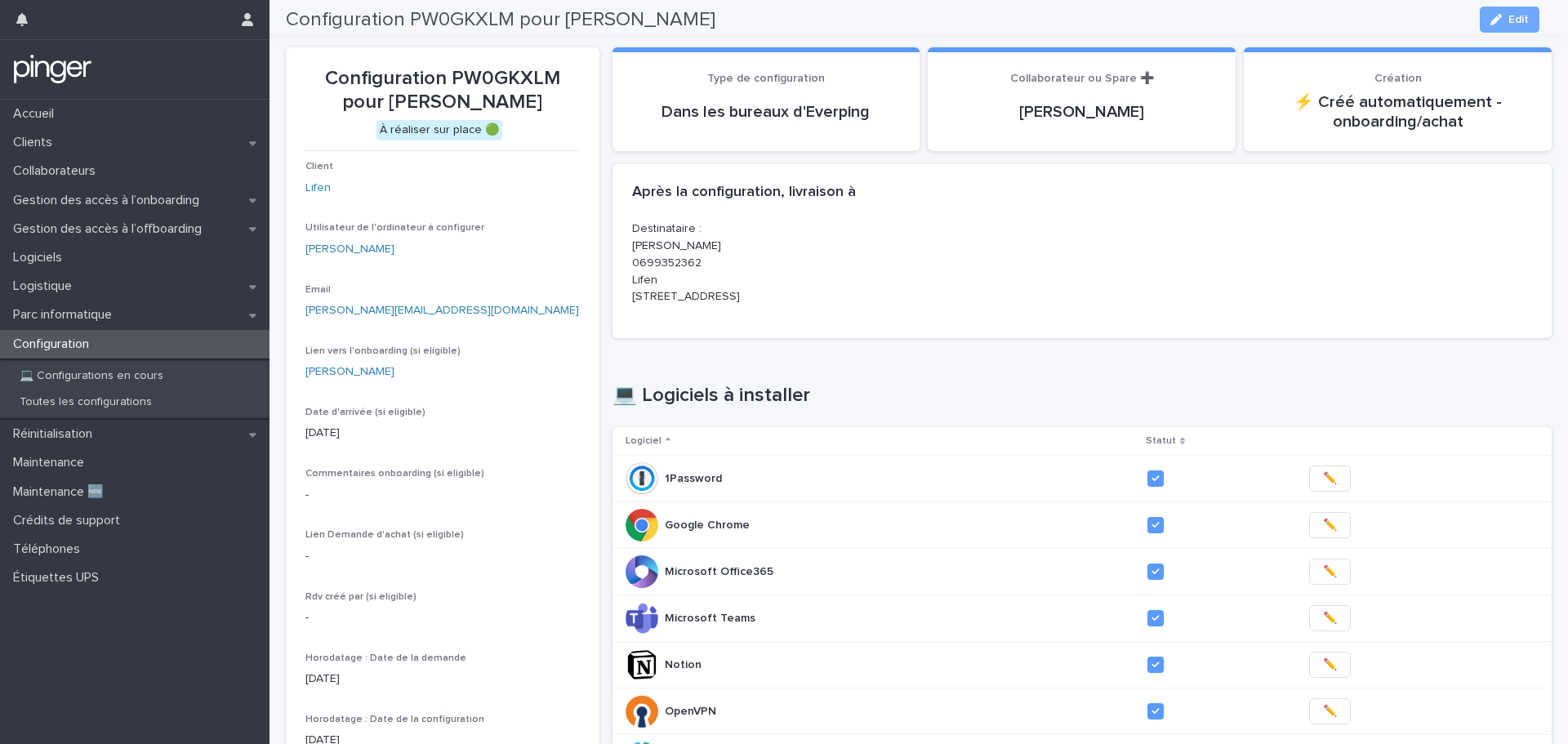
scroll to position [0, 0]
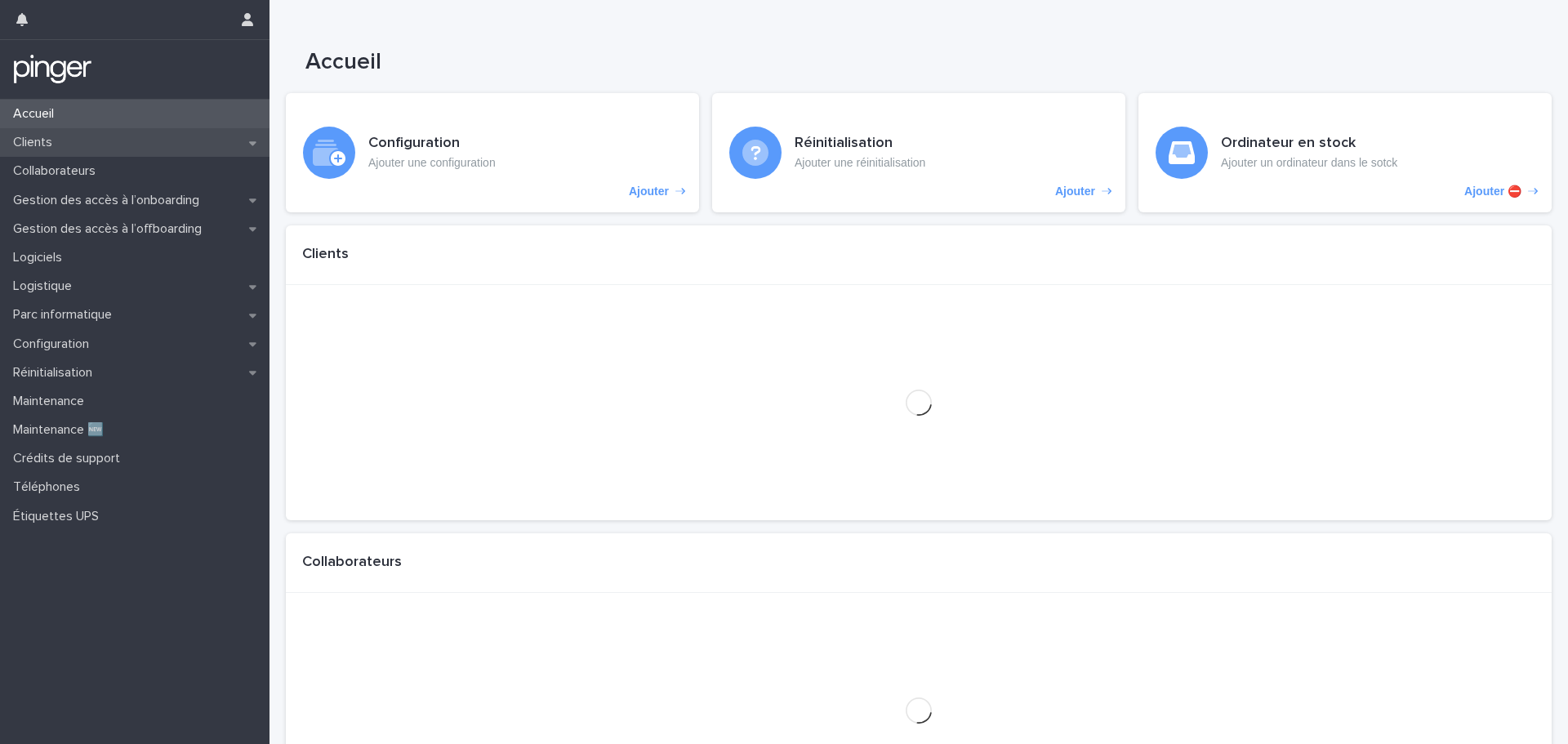
click at [104, 142] on div "Clients" at bounding box center [135, 142] width 270 height 28
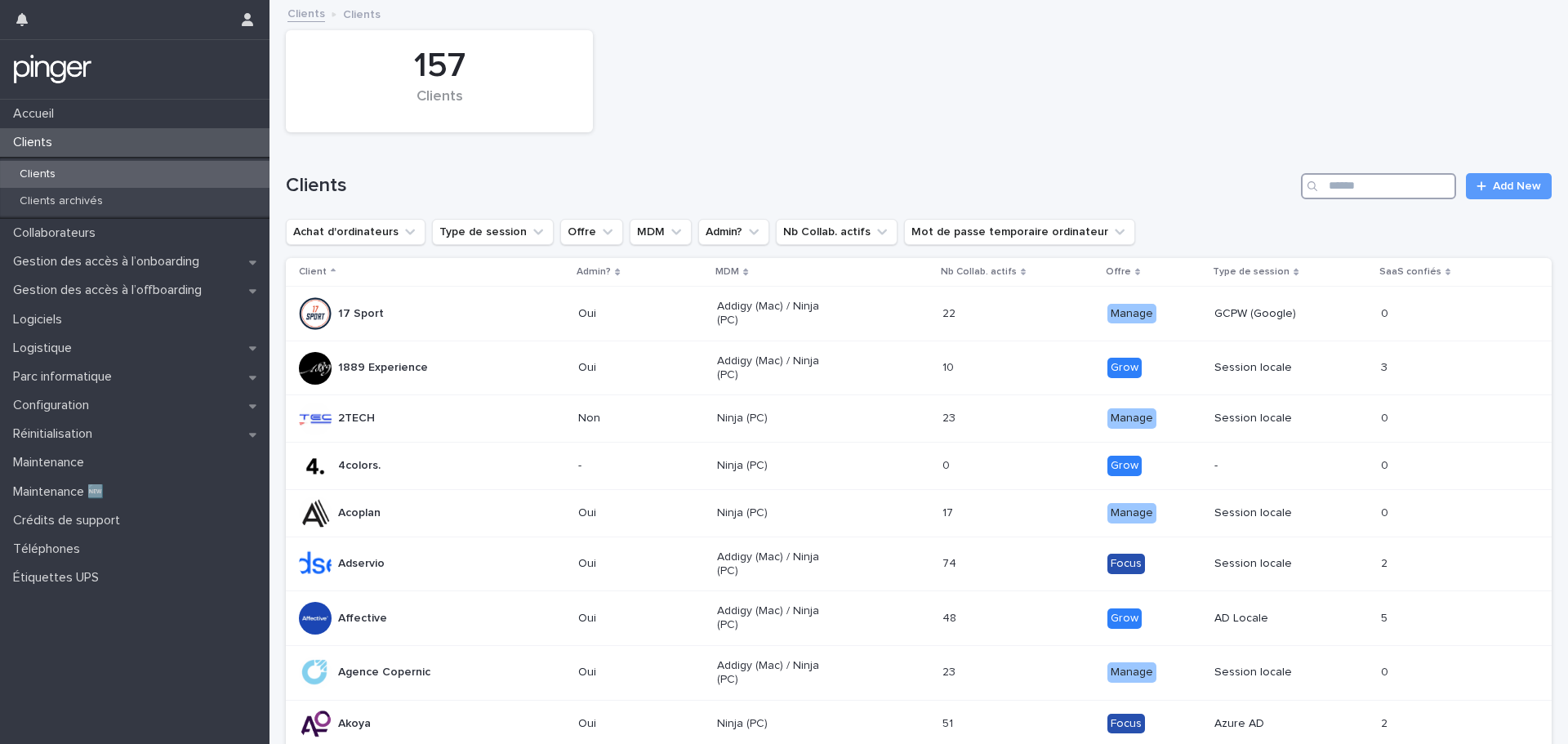
click at [1355, 180] on input "Search" at bounding box center [1378, 186] width 155 height 26
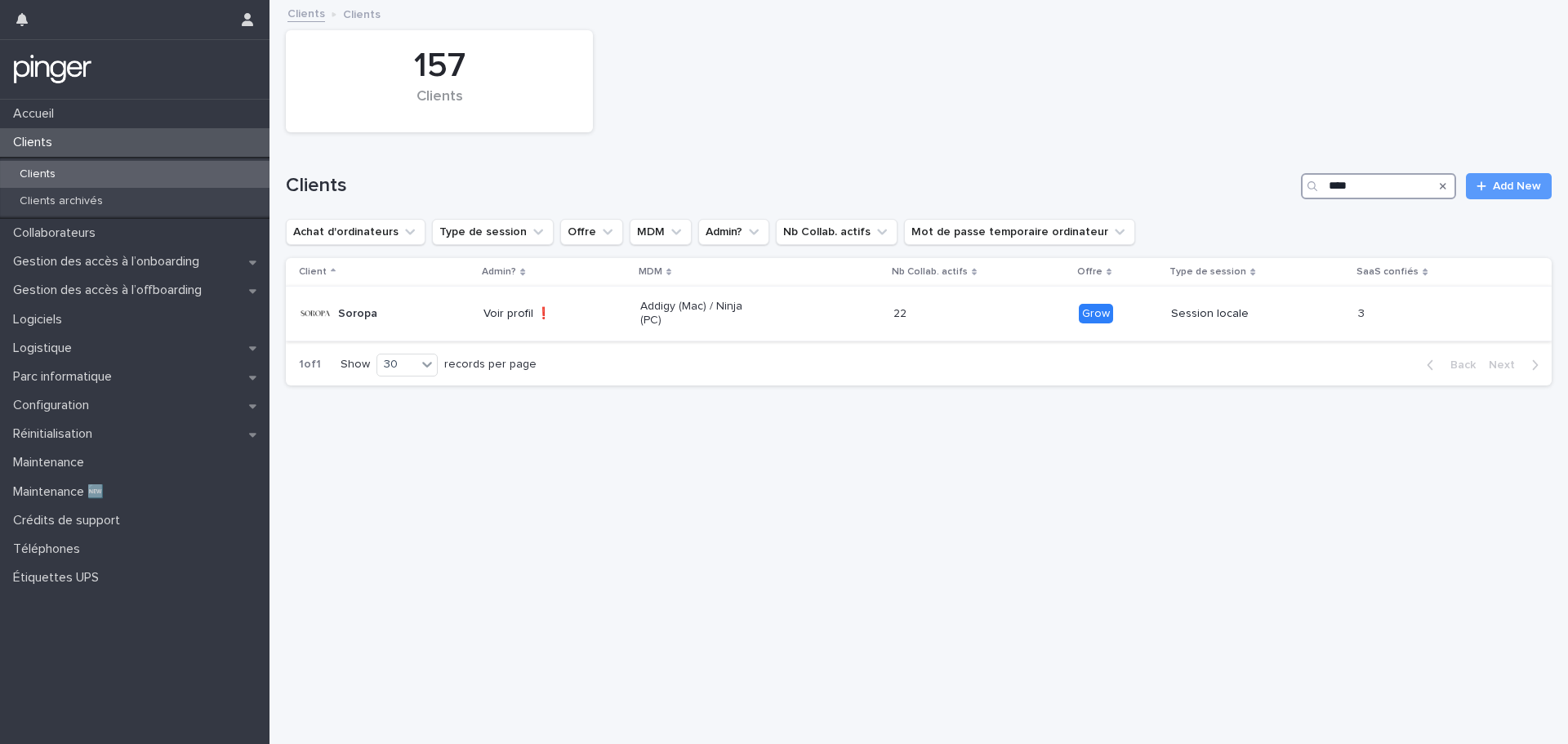
type input "****"
click at [481, 308] on td "Voir profil ❗" at bounding box center [555, 314] width 156 height 55
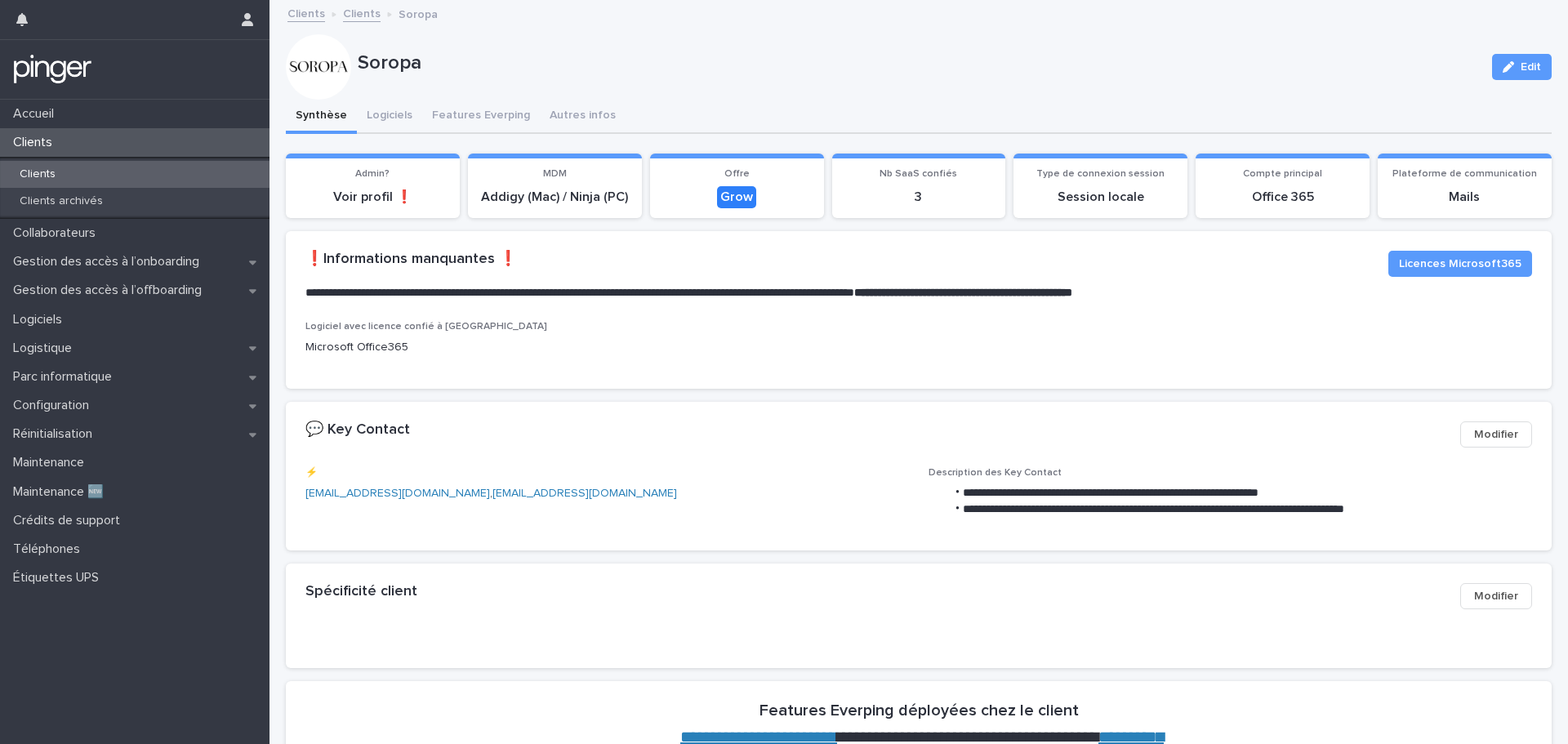
drag, startPoint x: 834, startPoint y: 360, endPoint x: 808, endPoint y: 359, distance: 26.0
drag, startPoint x: 808, startPoint y: 359, endPoint x: 750, endPoint y: 359, distance: 58.0
click at [750, 359] on div "Logiciel avec licence confié à Everping Microsoft Office365" at bounding box center [918, 345] width 1226 height 48
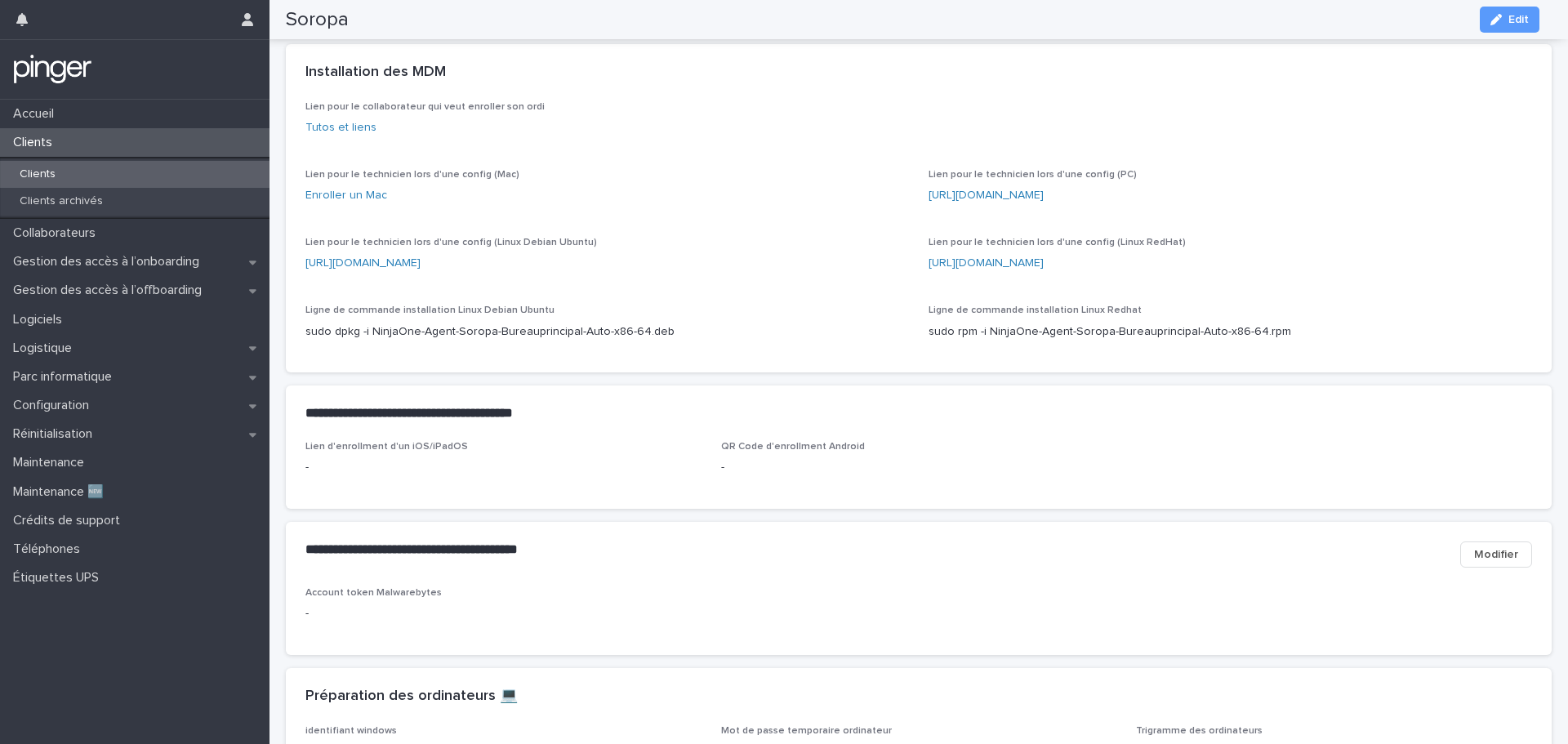
scroll to position [721, 0]
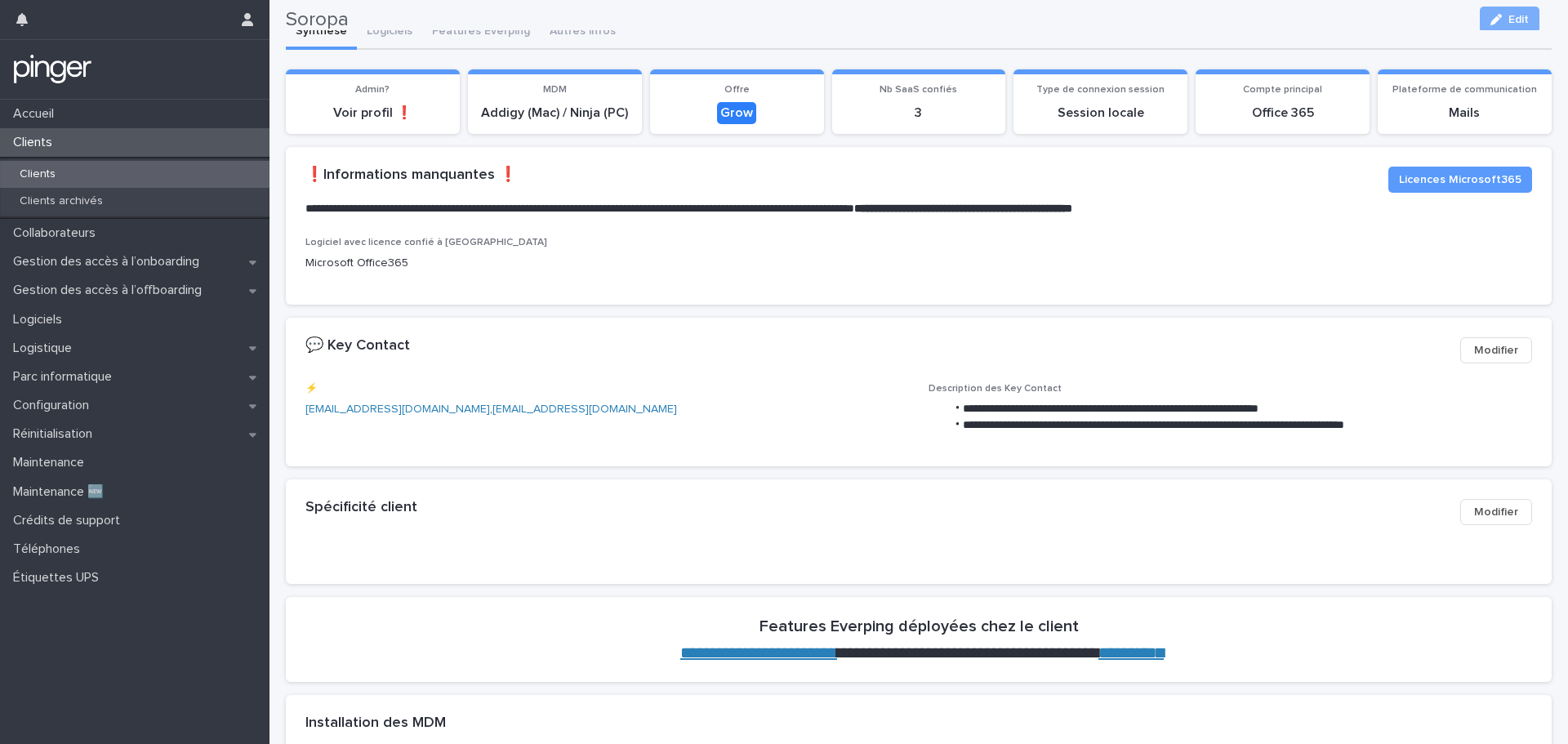
scroll to position [82, 0]
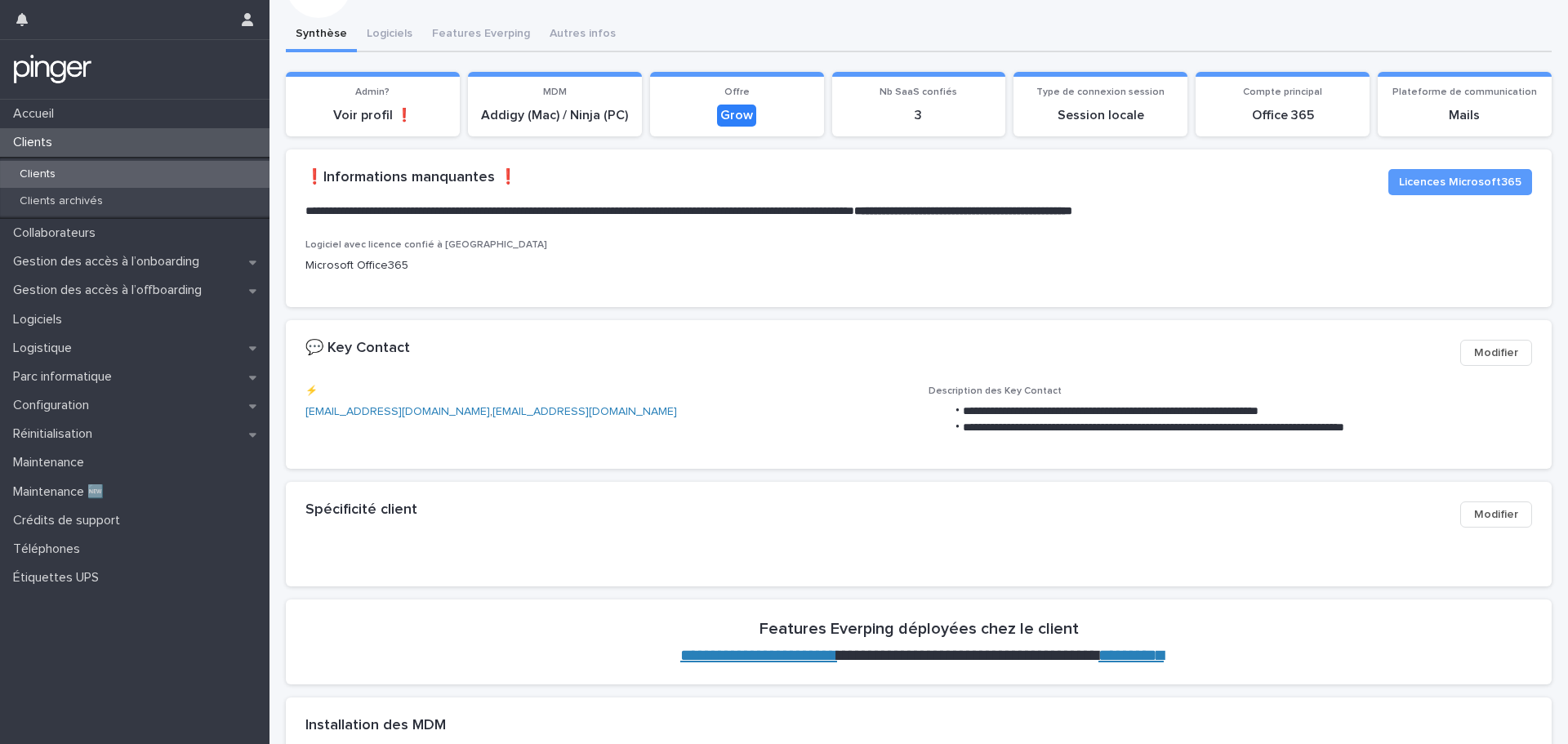
click at [181, 178] on div "Clients" at bounding box center [135, 174] width 270 height 27
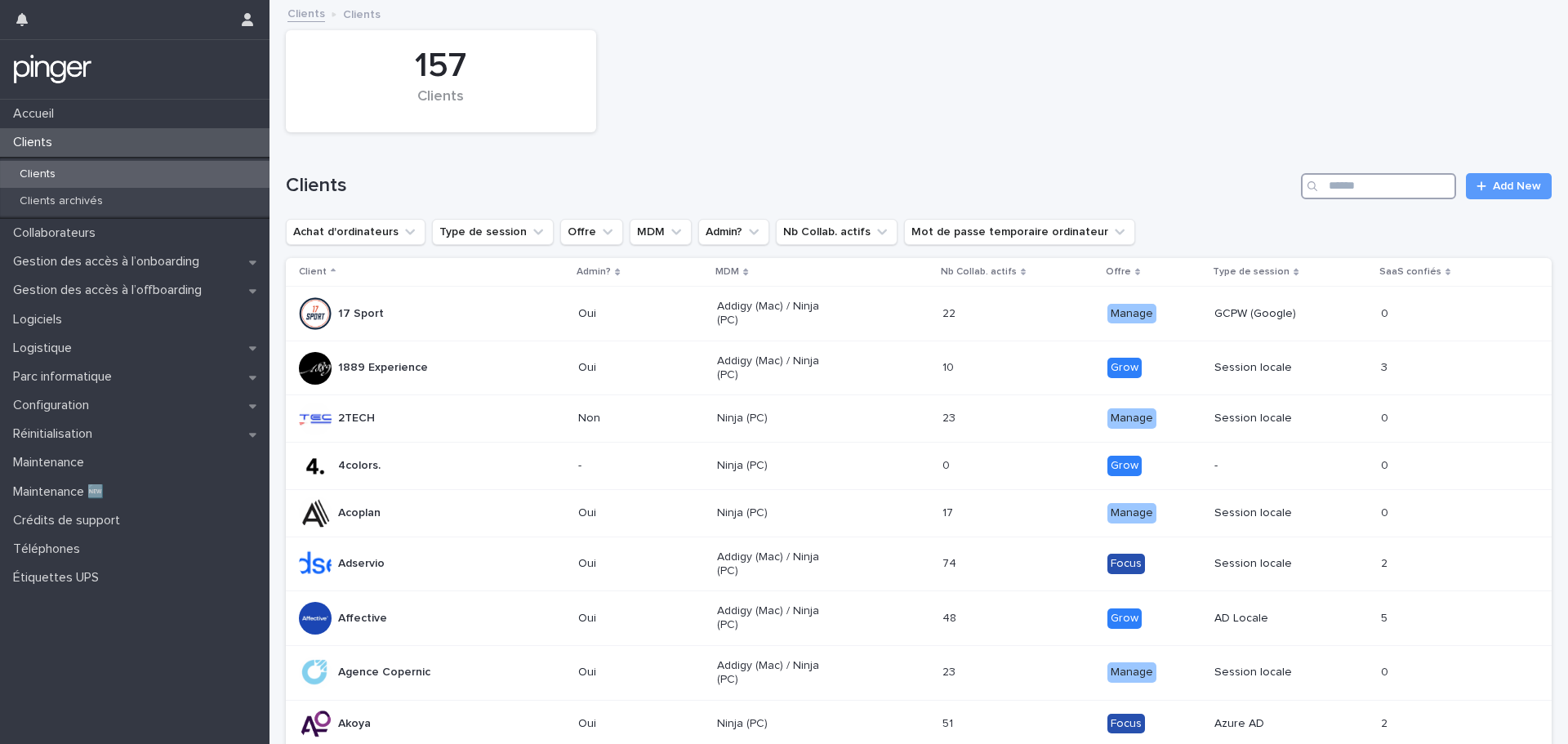
click at [1413, 177] on input "Search" at bounding box center [1378, 186] width 155 height 26
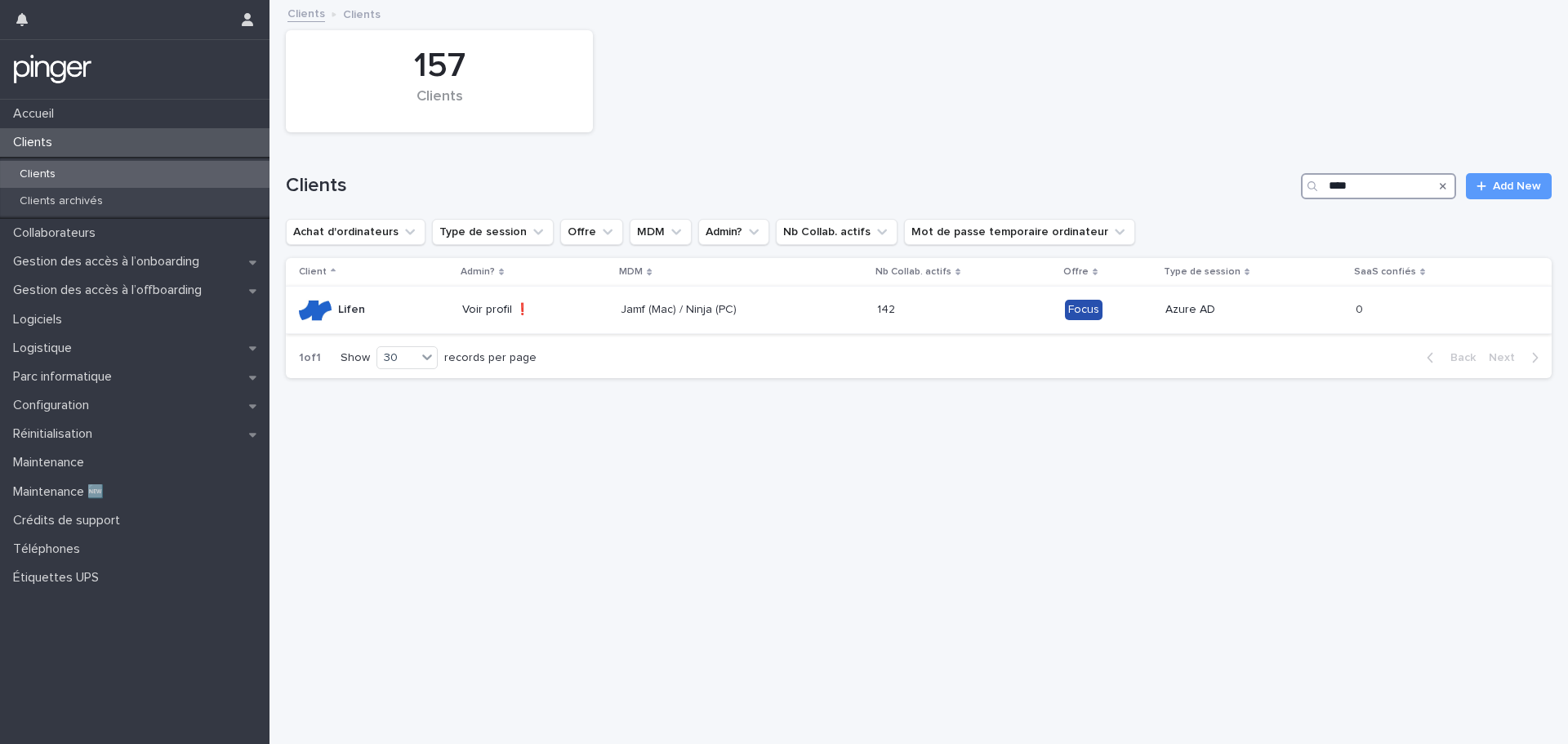
type input "****"
click at [744, 321] on div "Jamf (Mac) / Ninja (PC)" at bounding box center [741, 310] width 242 height 27
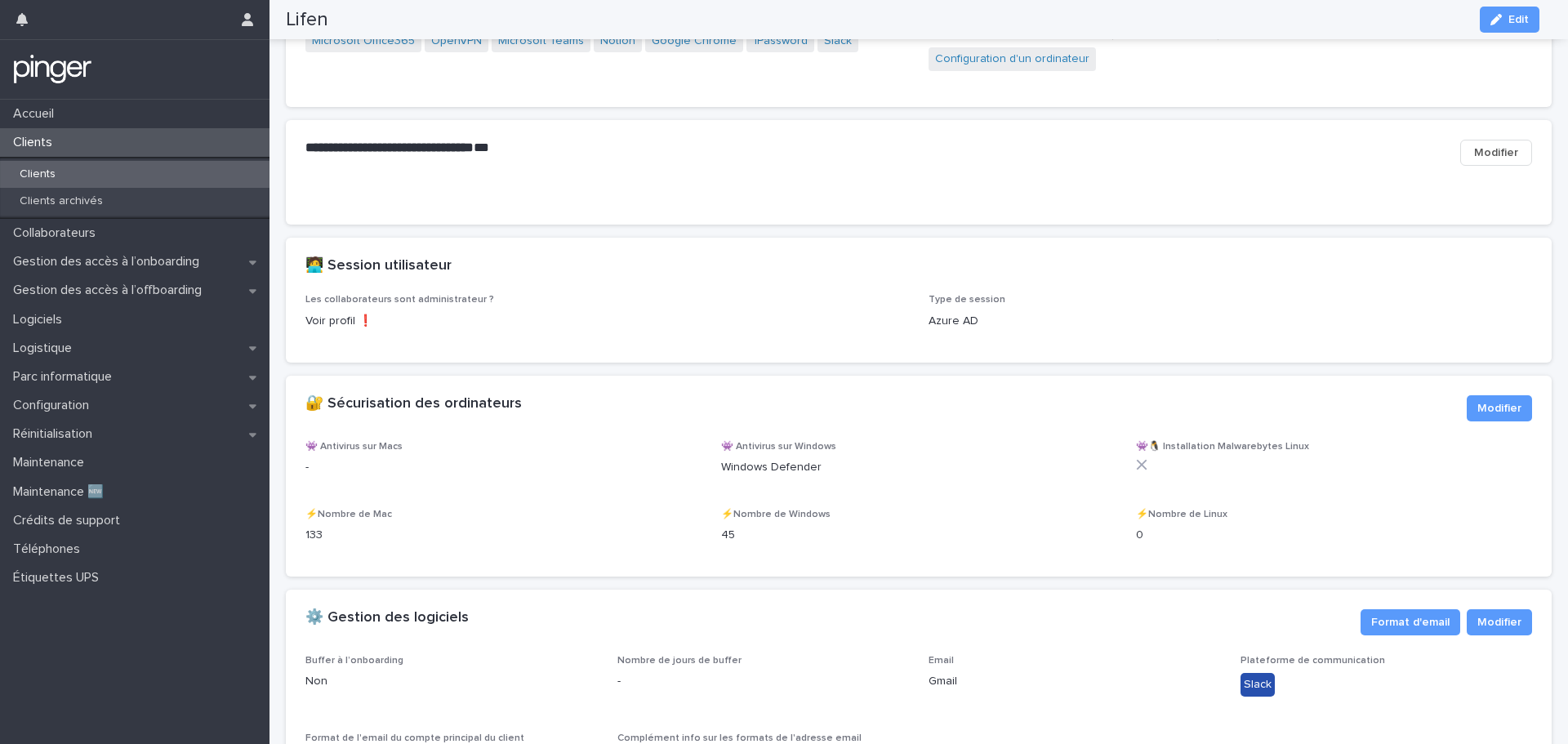
scroll to position [1987, 0]
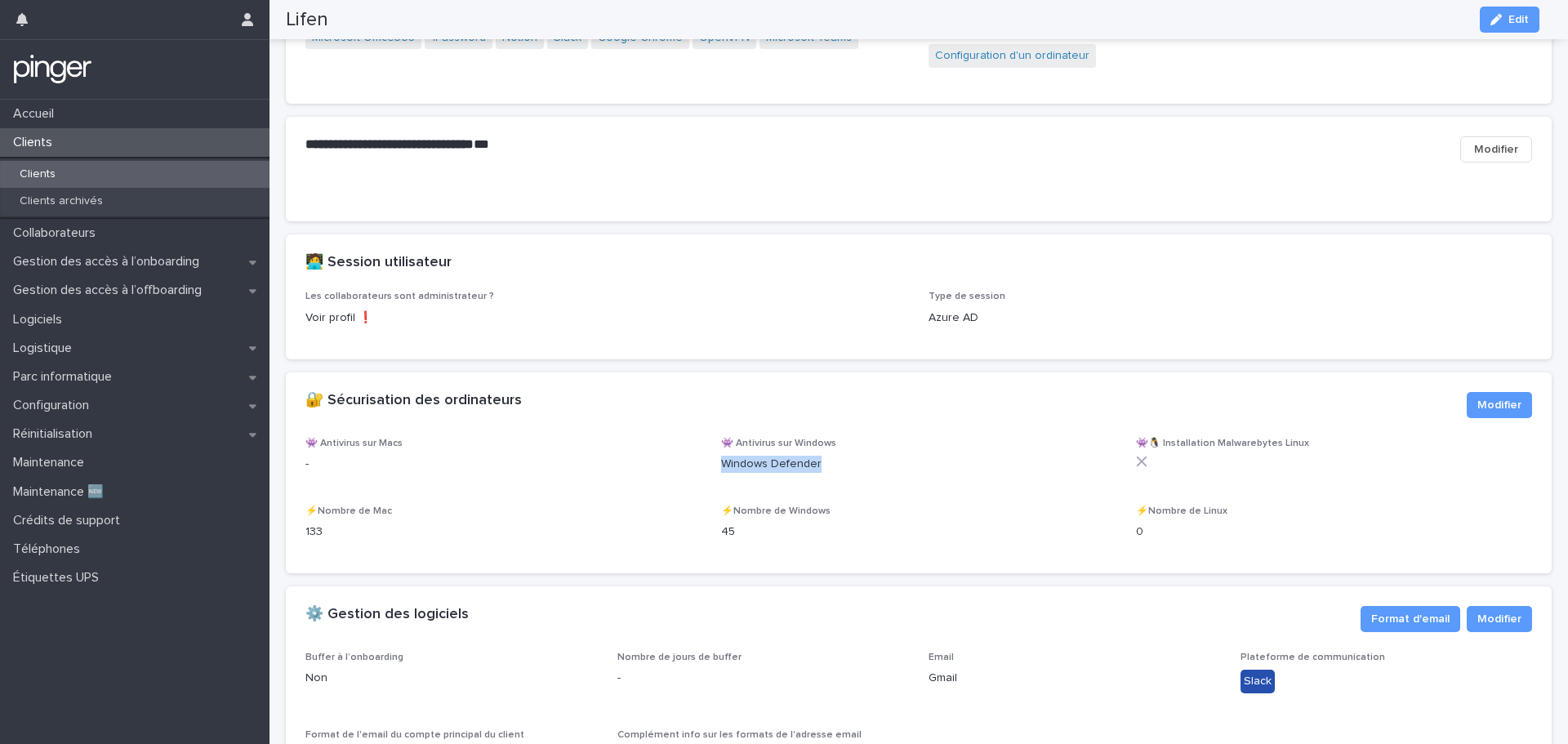
drag, startPoint x: 762, startPoint y: 490, endPoint x: 888, endPoint y: 498, distance: 126.3
click at [887, 498] on div "👾 Antivirus sur Macs - 👾 Antivirus sur Windows Windows Defender 👾🐧 Installation…" at bounding box center [918, 495] width 1226 height 116
click at [901, 473] on p "Windows Defender" at bounding box center [918, 463] width 396 height 17
click at [973, 410] on div "🔐 Sécurisation des ordinateurs" at bounding box center [879, 401] width 1148 height 18
drag, startPoint x: 976, startPoint y: 479, endPoint x: 945, endPoint y: 472, distance: 31.8
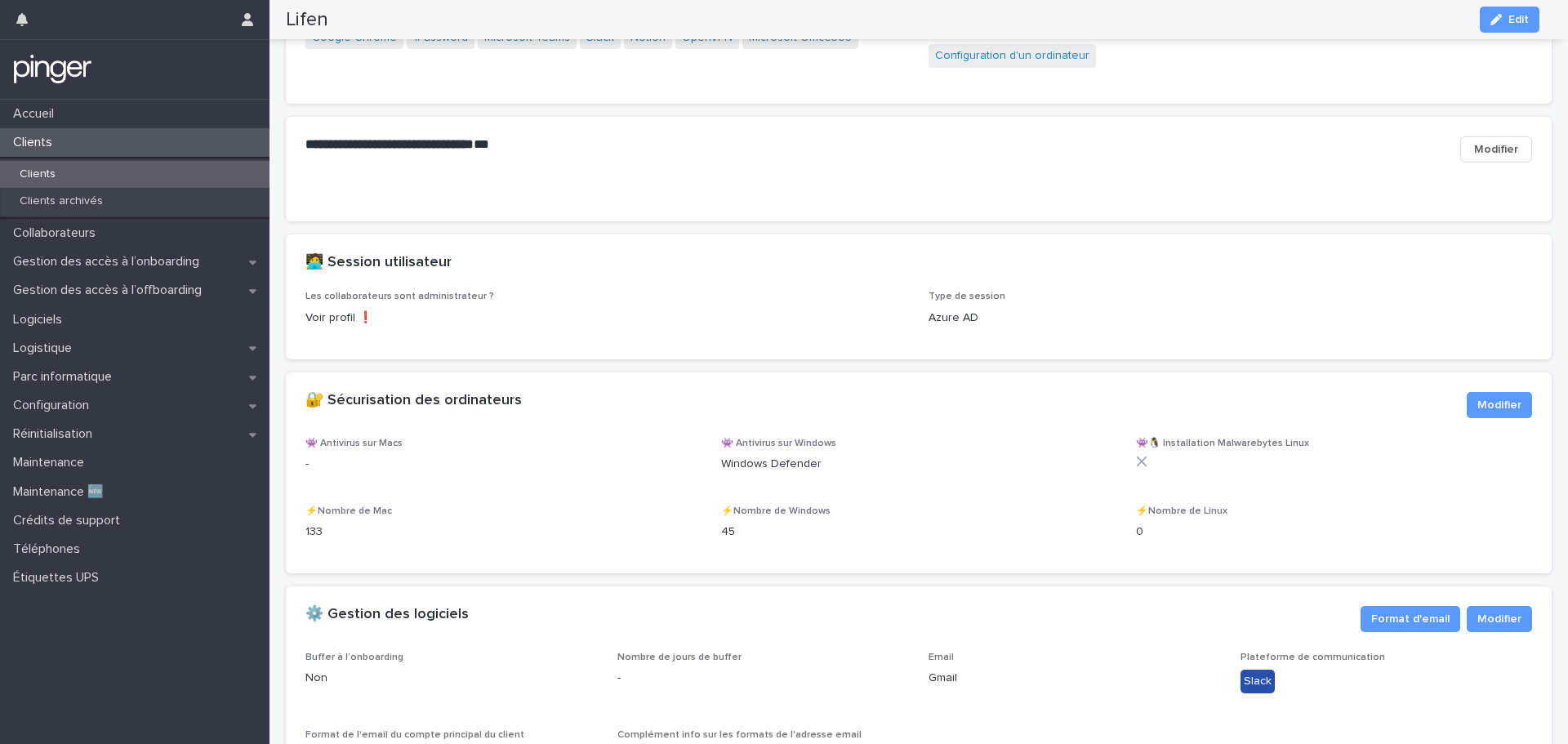
drag, startPoint x: 945, startPoint y: 472, endPoint x: 915, endPoint y: 460, distance: 32.3
drag, startPoint x: 915, startPoint y: 460, endPoint x: 884, endPoint y: 453, distance: 31.8
drag, startPoint x: 884, startPoint y: 453, endPoint x: 849, endPoint y: 440, distance: 37.3
click at [849, 410] on div "🔐 Sécurisation des ordinateurs" at bounding box center [879, 401] width 1148 height 18
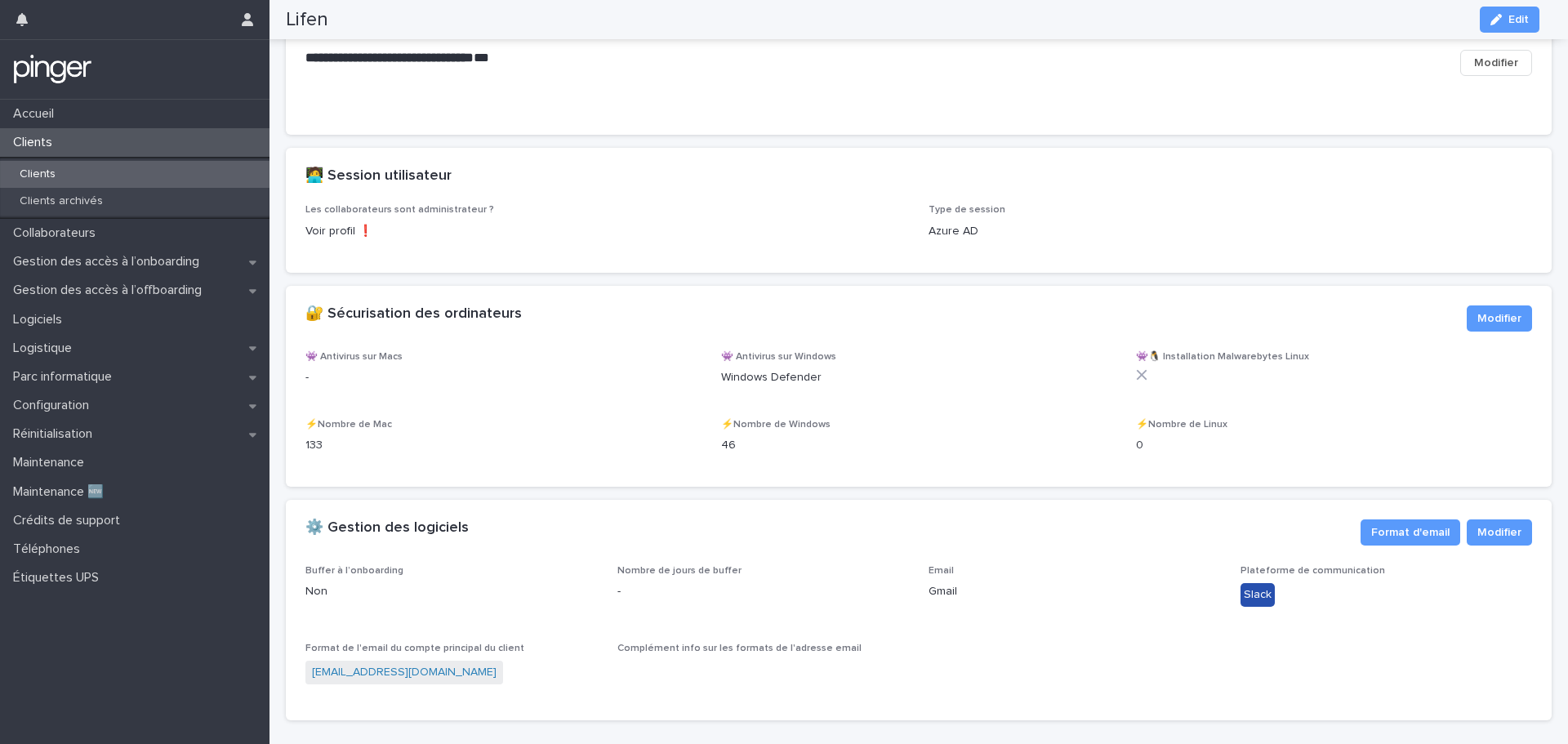
scroll to position [2191, 0]
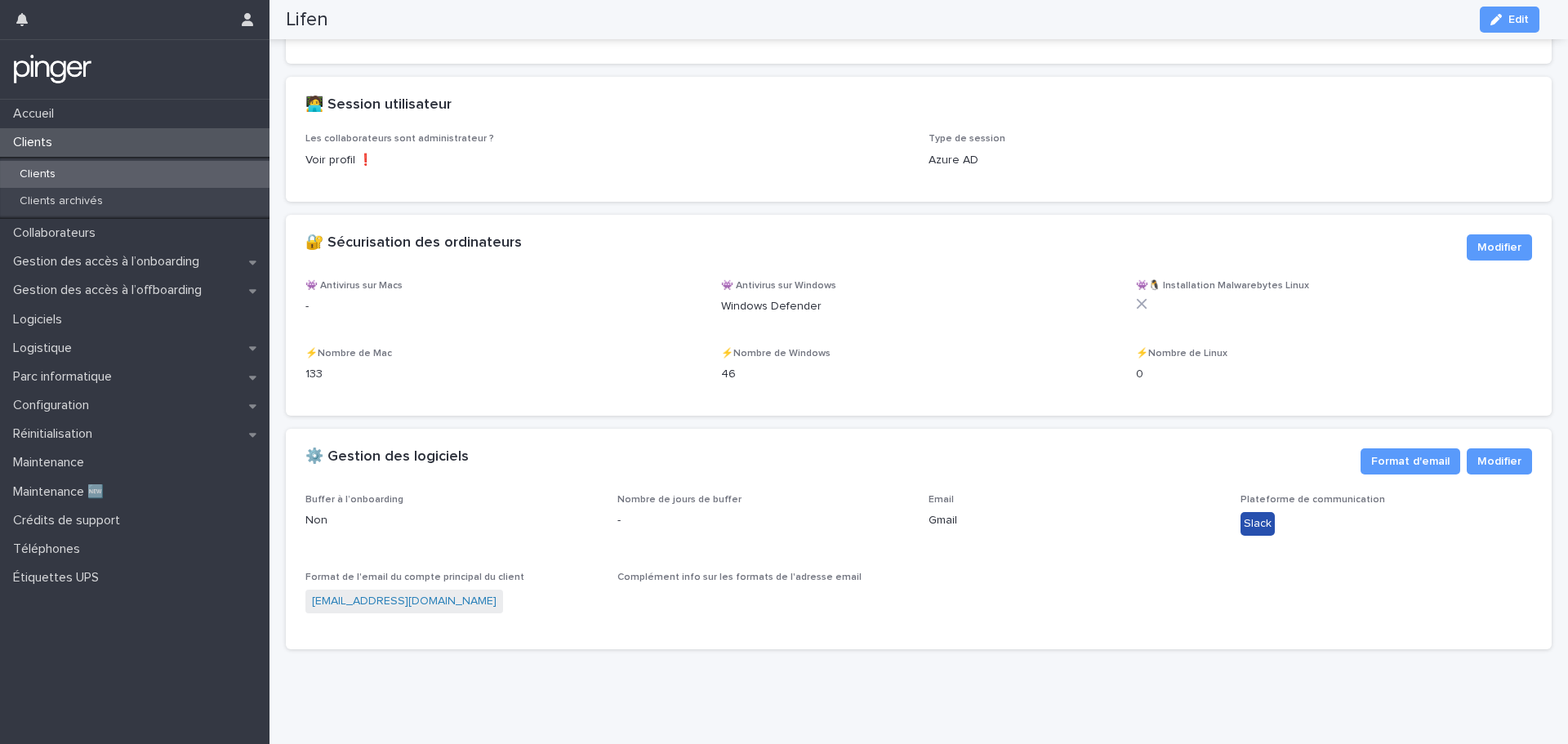
drag, startPoint x: 880, startPoint y: 436, endPoint x: 834, endPoint y: 443, distance: 46.5
drag, startPoint x: 834, startPoint y: 443, endPoint x: 806, endPoint y: 451, distance: 29.1
click at [806, 451] on div "⚙️ Gestion des logiciels" at bounding box center [826, 457] width 1042 height 18
